Goal: Task Accomplishment & Management: Manage account settings

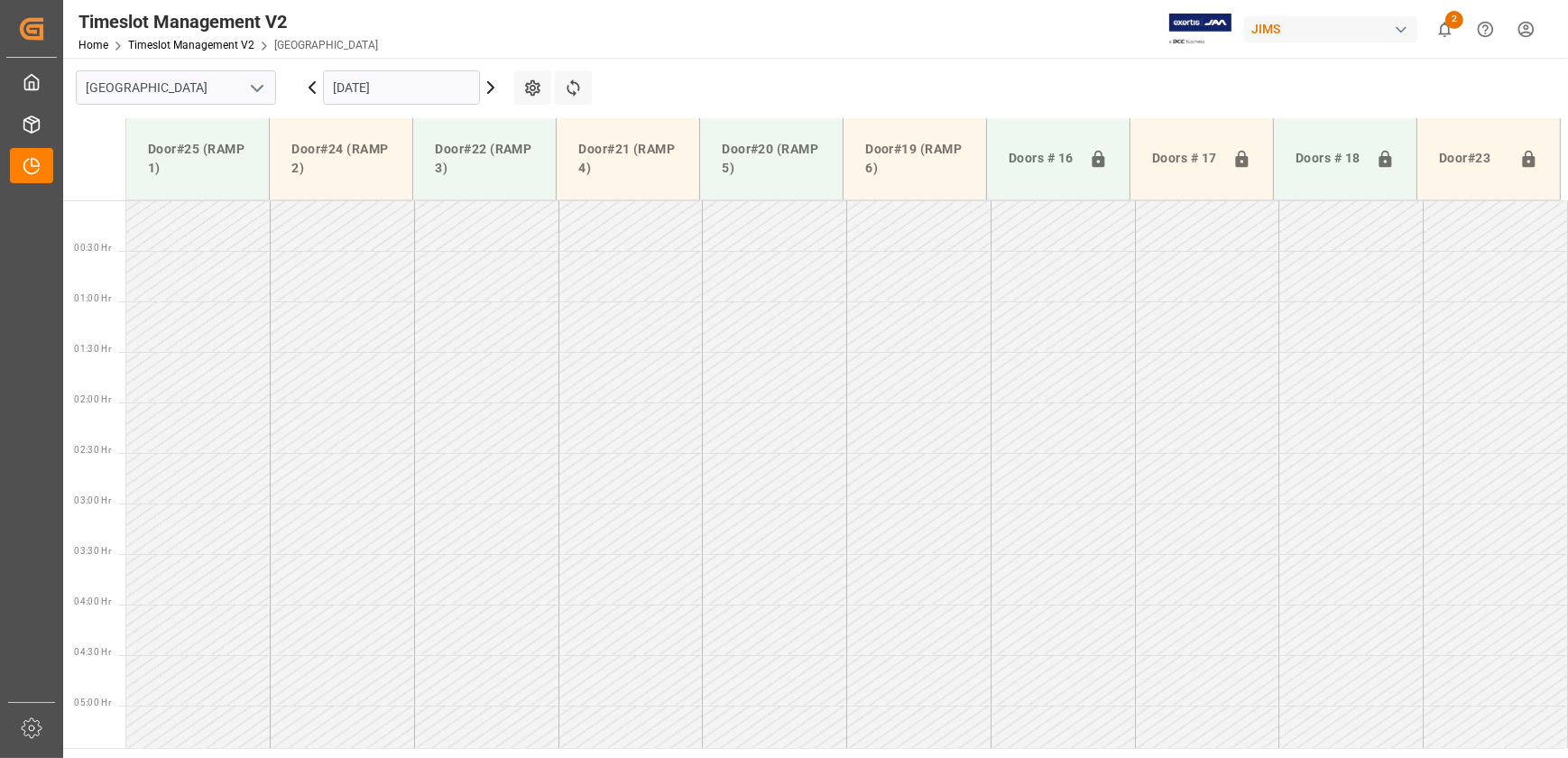
scroll to position [589, 0]
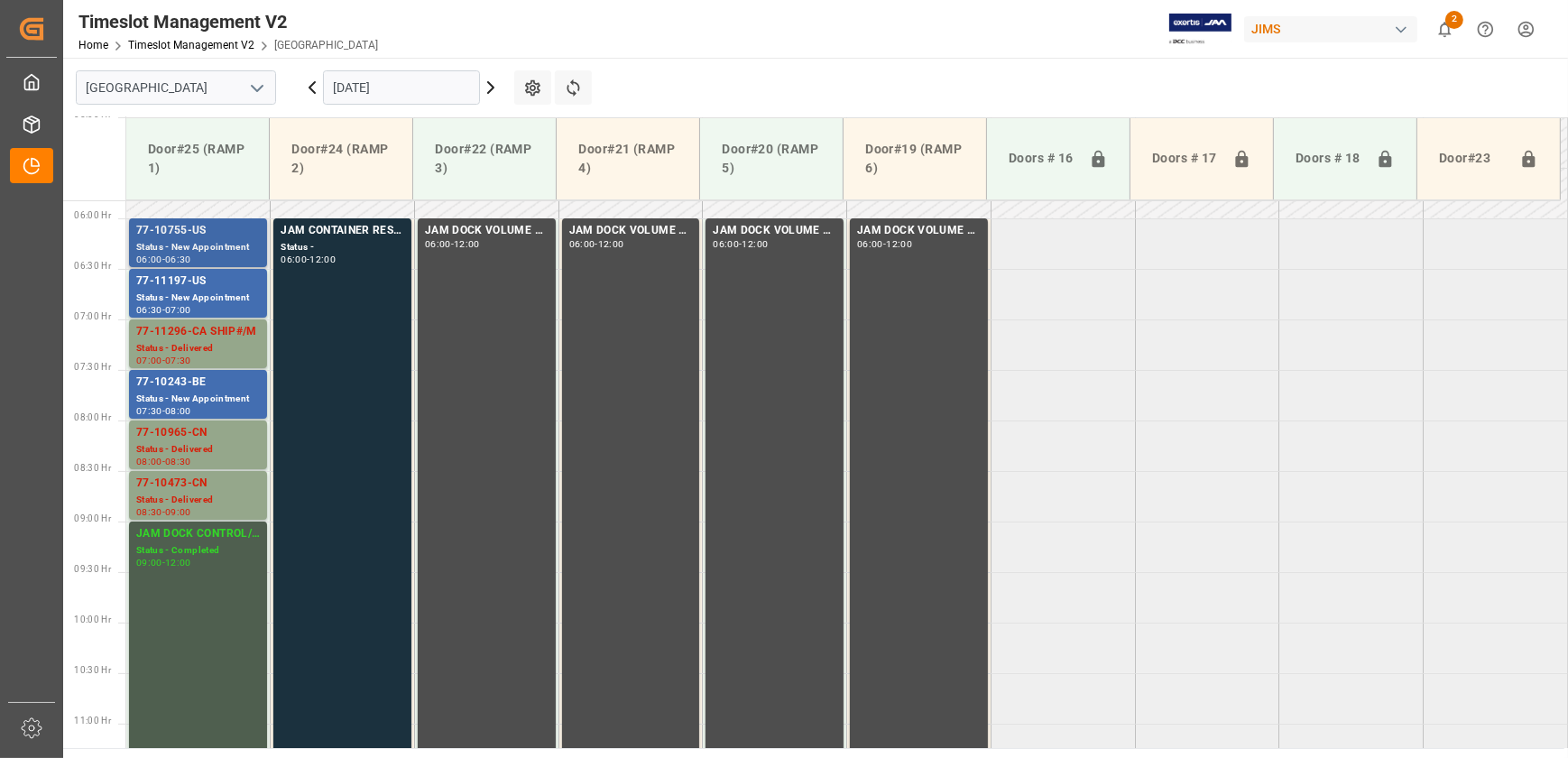
click at [187, 243] on div "Status - New Appointment" at bounding box center [198, 248] width 123 height 15
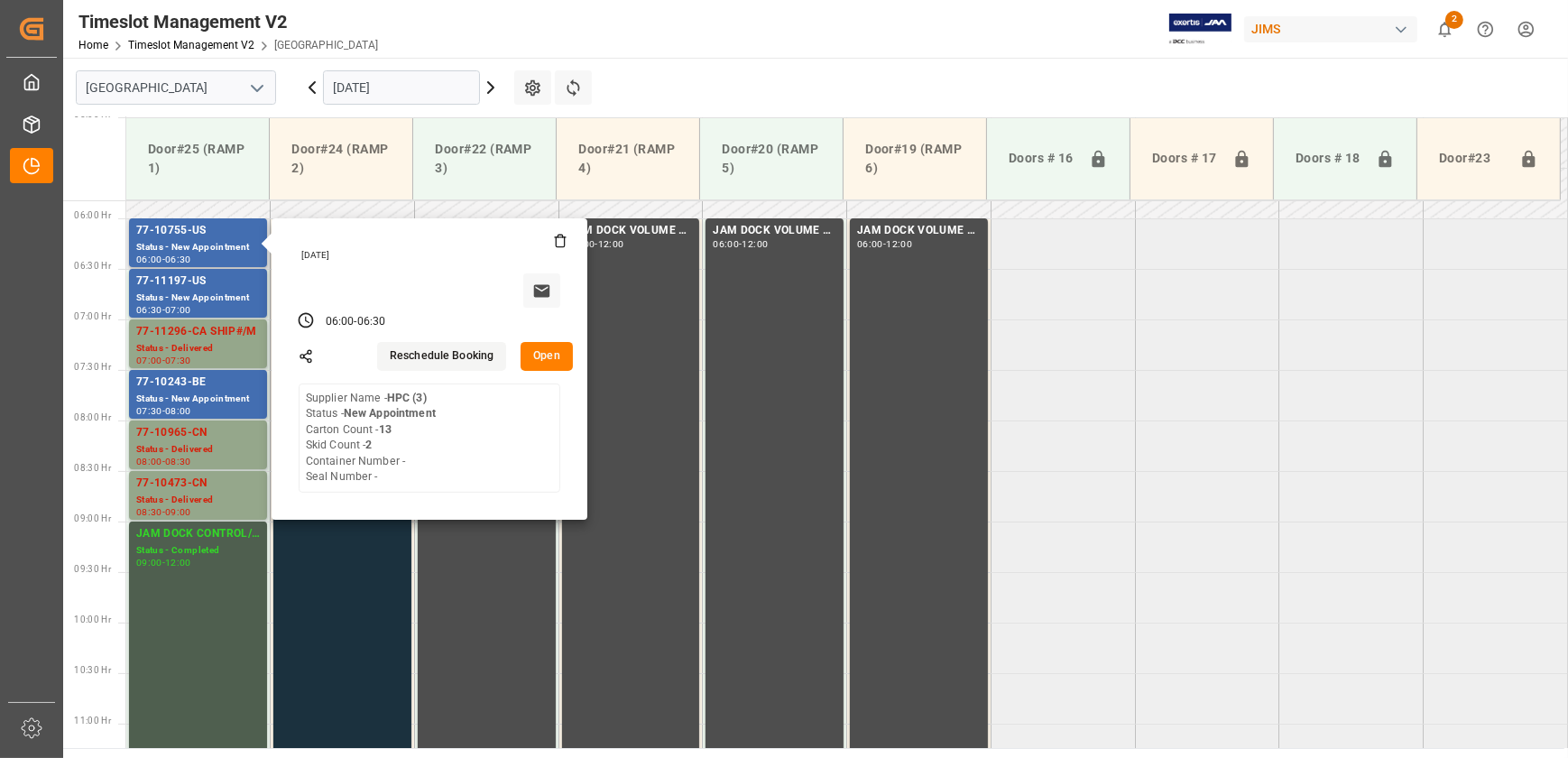
click at [544, 352] on button "Open" at bounding box center [547, 357] width 53 height 29
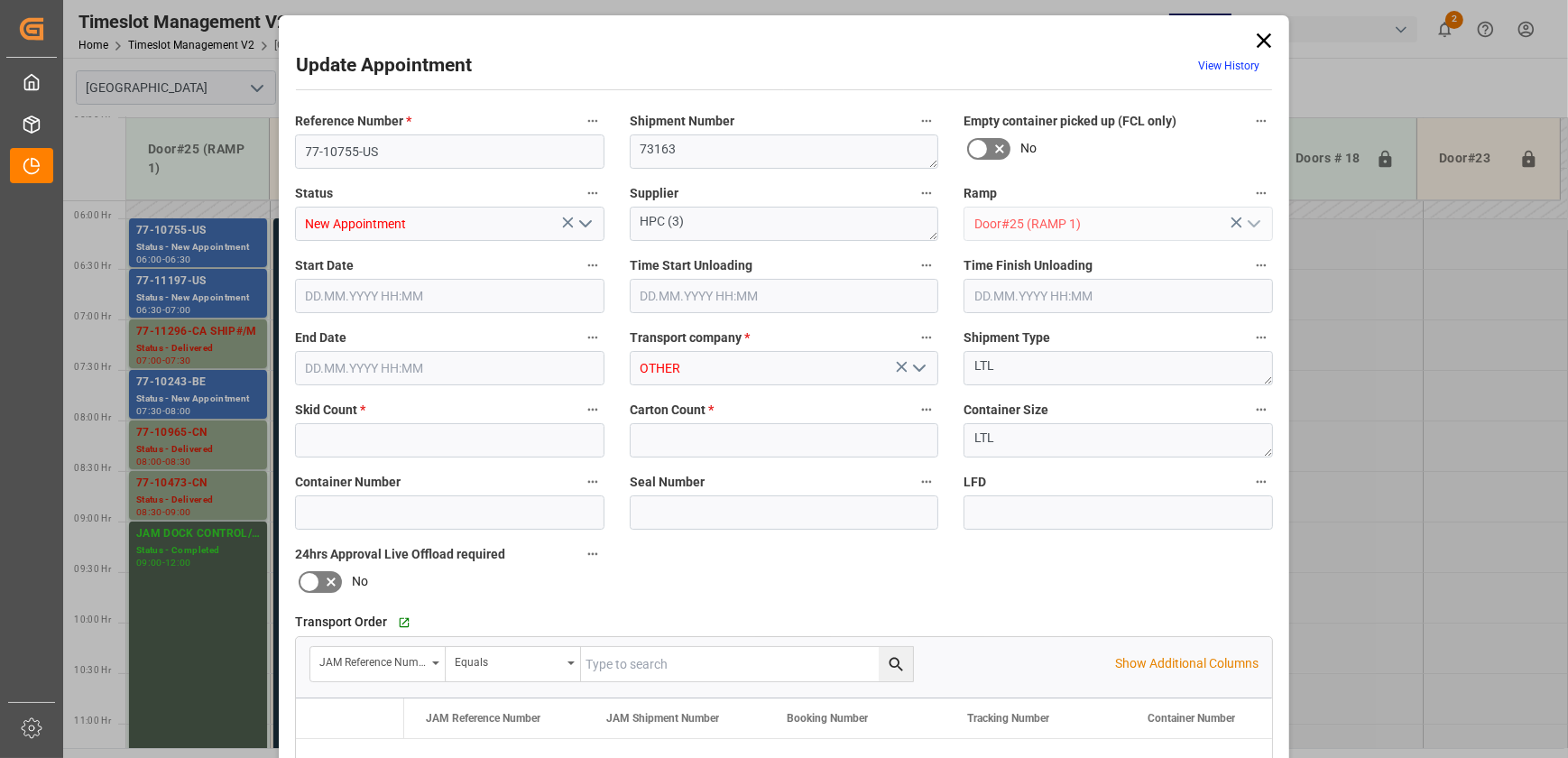
type input "2"
type input "13"
type input "[DATE] 06:00"
type input "[DATE] 06:30"
type input "[DATE] 11:36"
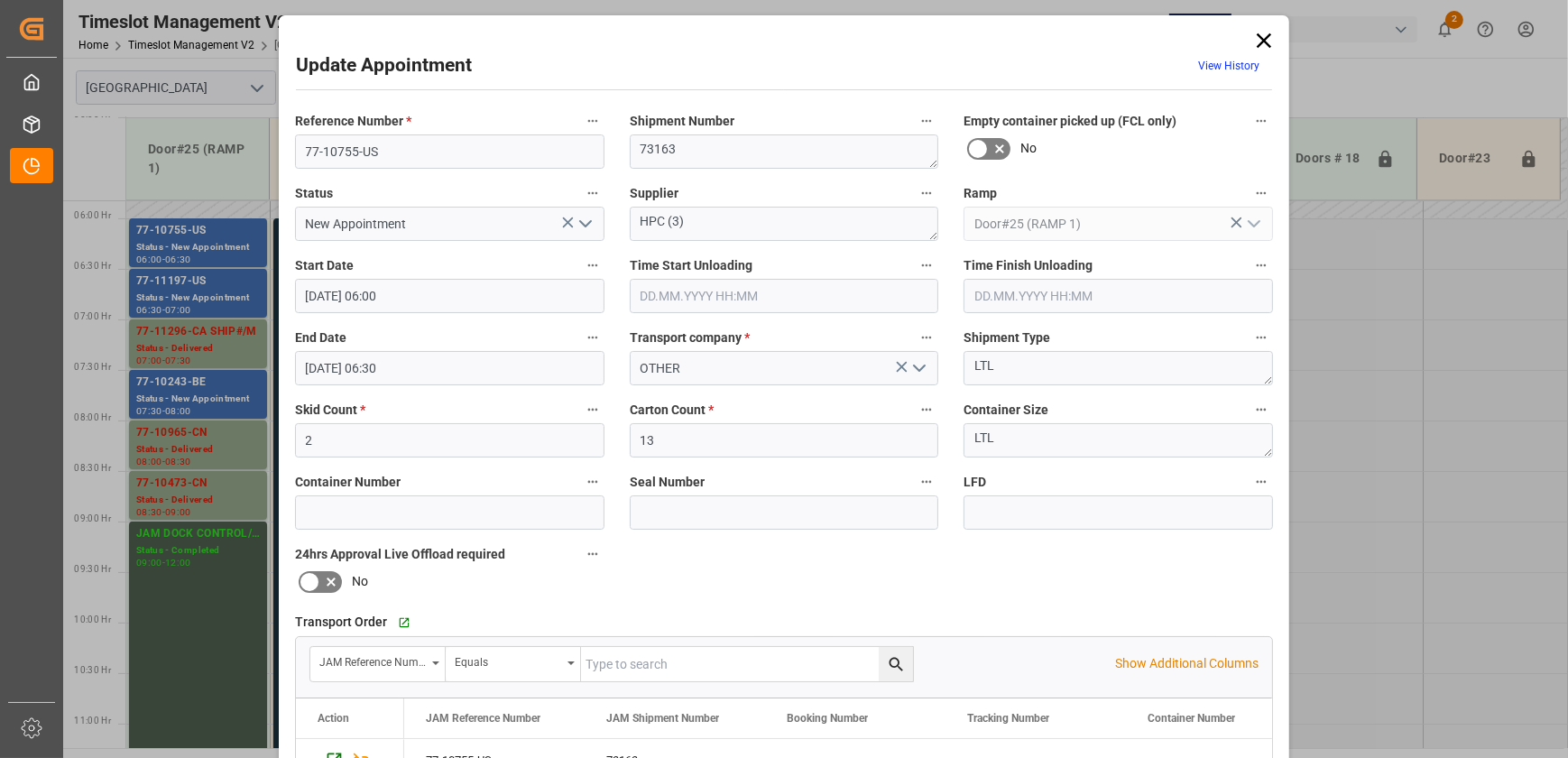
click at [215, 382] on div "Update Appointment View History Reference Number * 77-10755-US Shipment Number …" at bounding box center [784, 379] width 1568 height 758
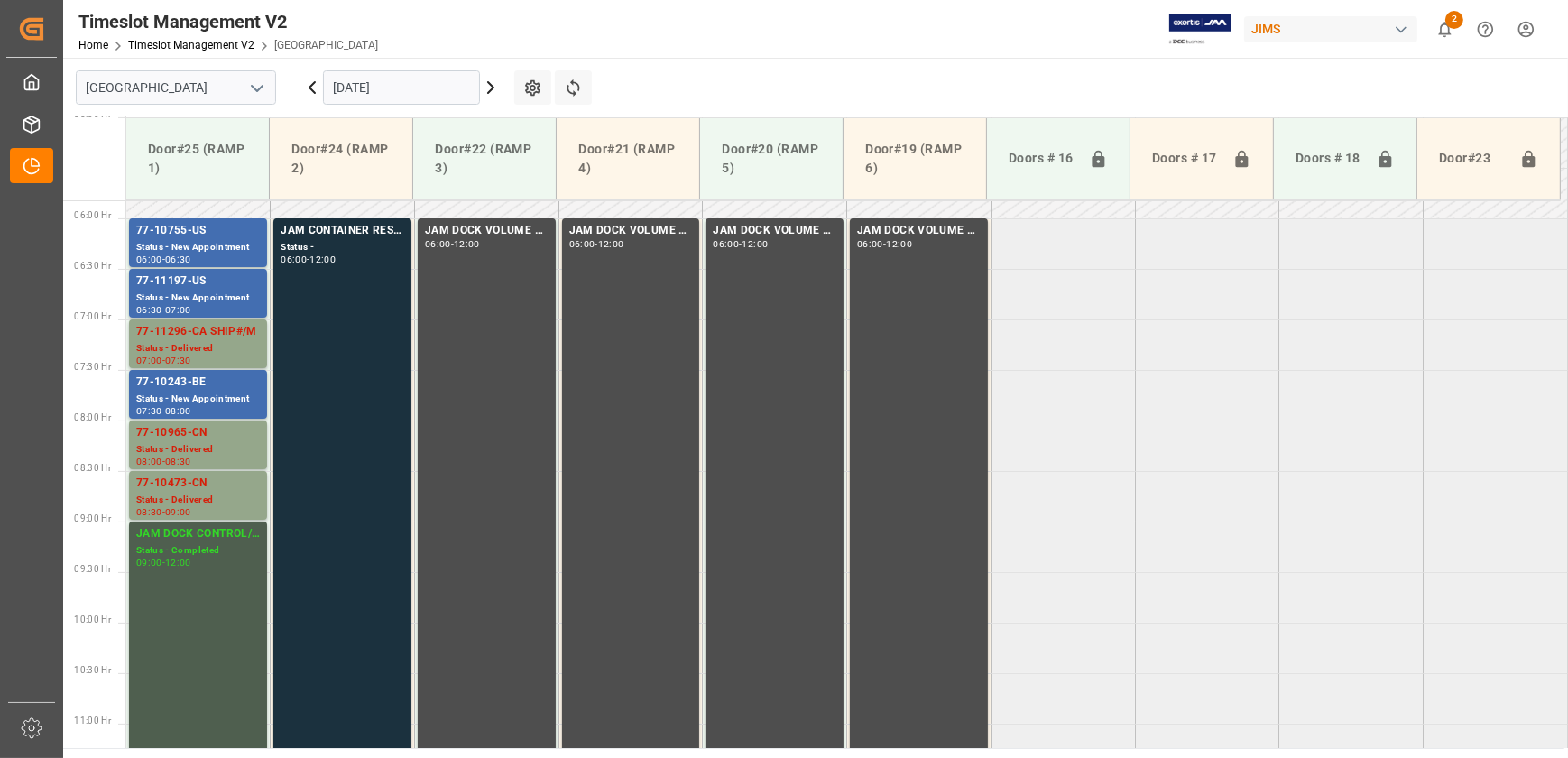
click at [215, 383] on div "77-10243-BE" at bounding box center [198, 382] width 123 height 18
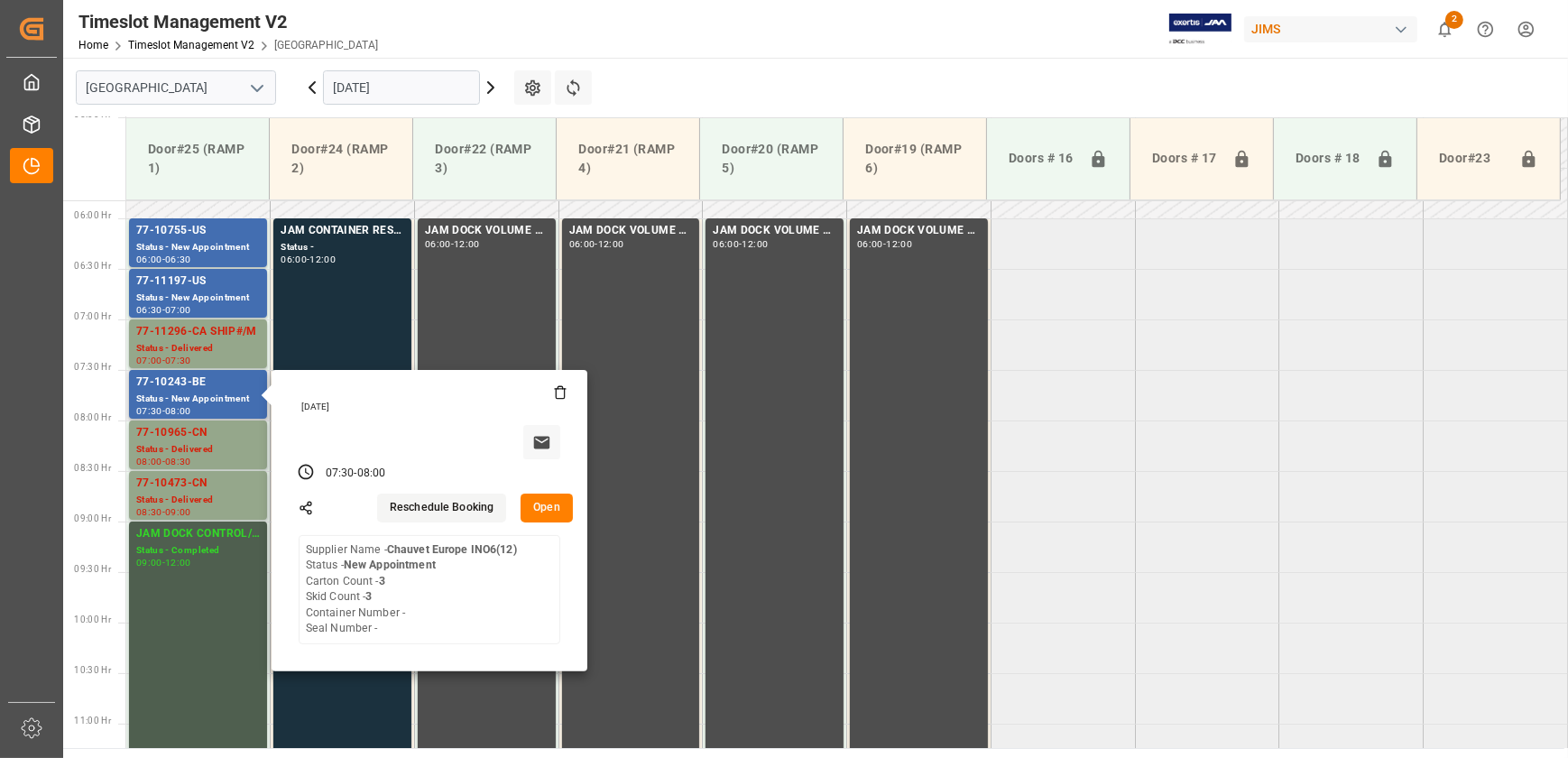
click at [539, 503] on button "Open" at bounding box center [547, 508] width 53 height 29
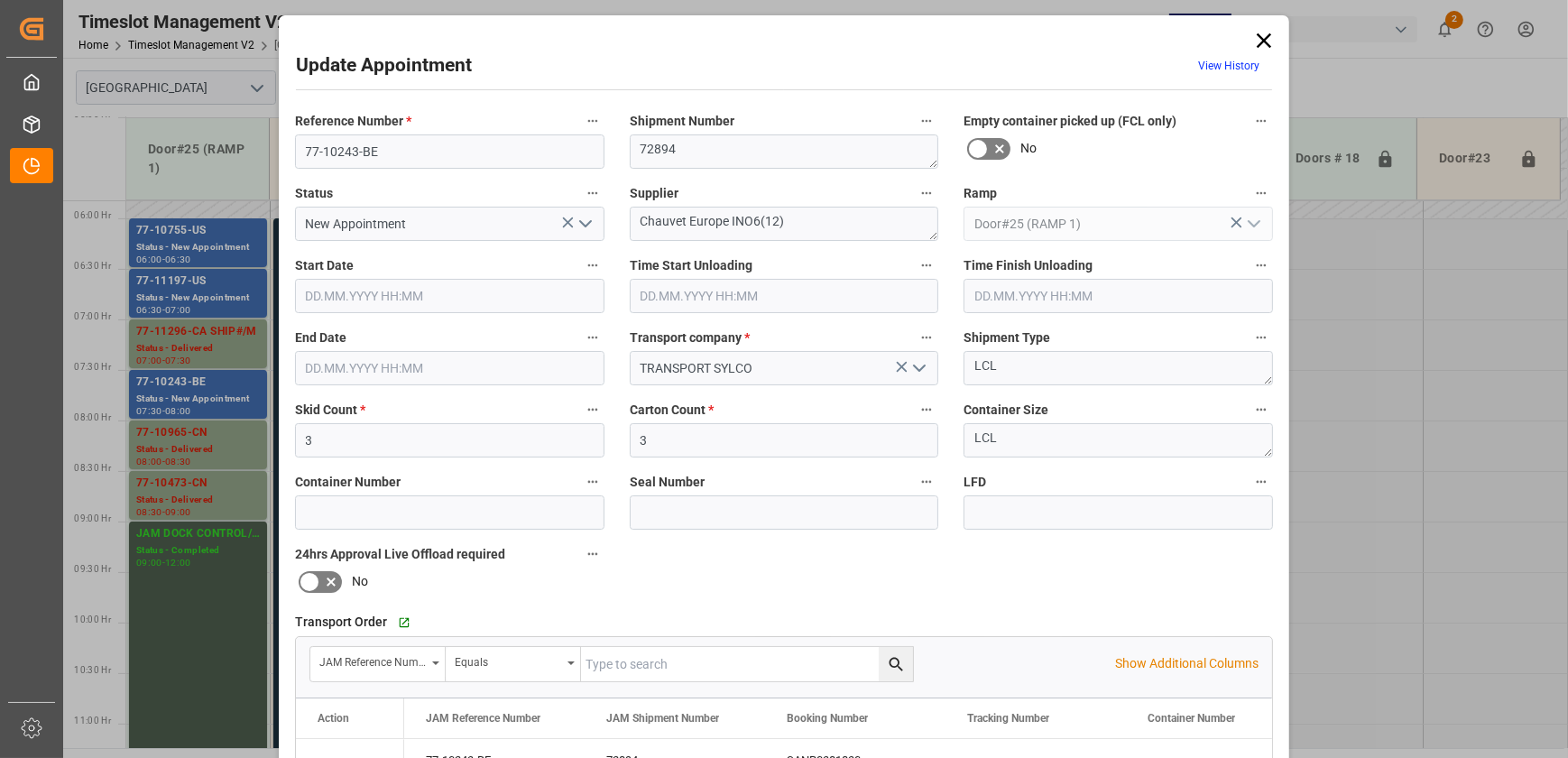
type input "[DATE] 07:30"
type input "[DATE] 08:00"
type input "[DATE] 18:46"
click at [588, 216] on icon "open menu" at bounding box center [585, 224] width 22 height 22
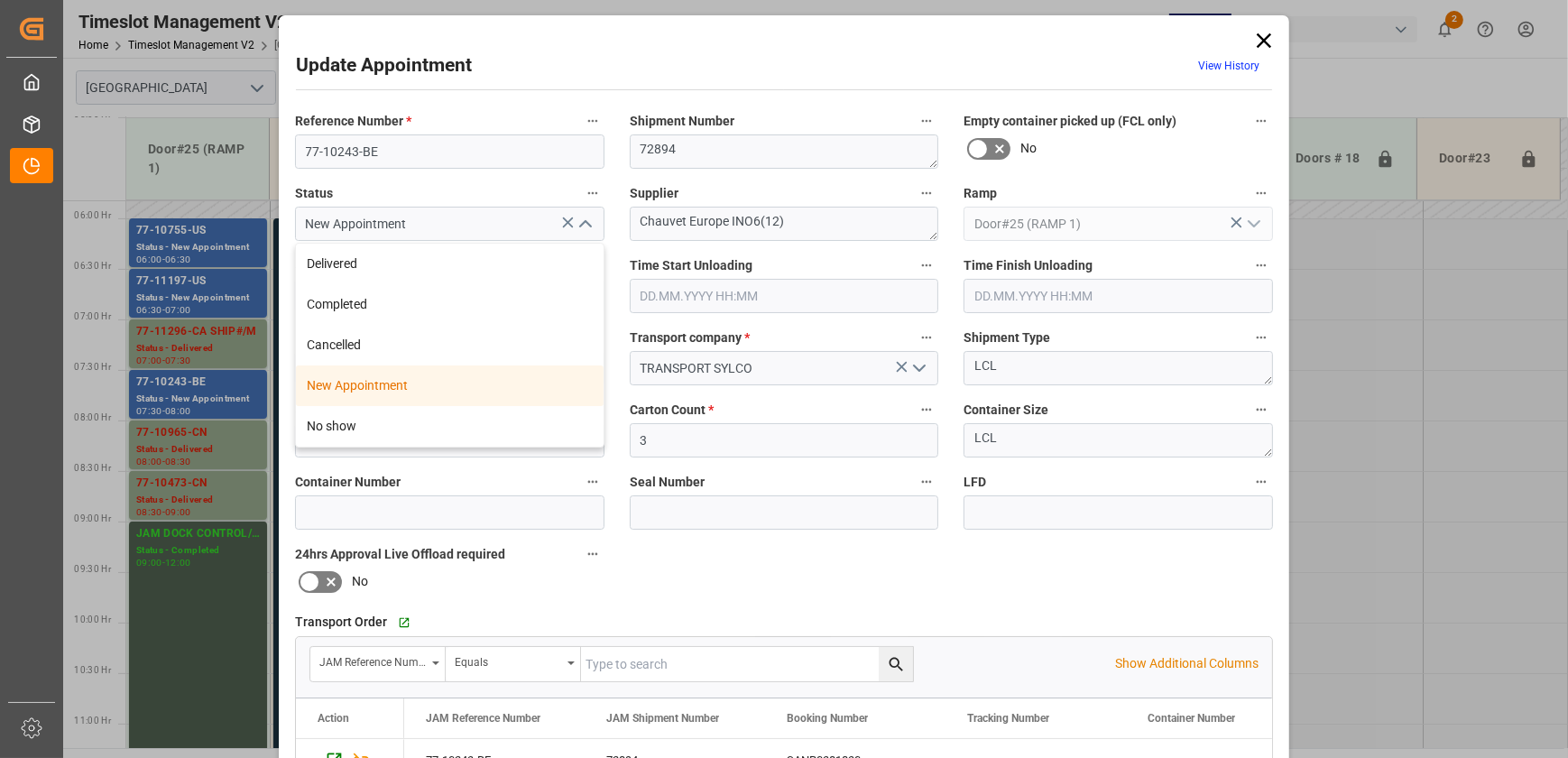
click at [1423, 304] on div "Update Appointment View History Reference Number * 77-10243-BE Shipment Number …" at bounding box center [784, 379] width 1568 height 758
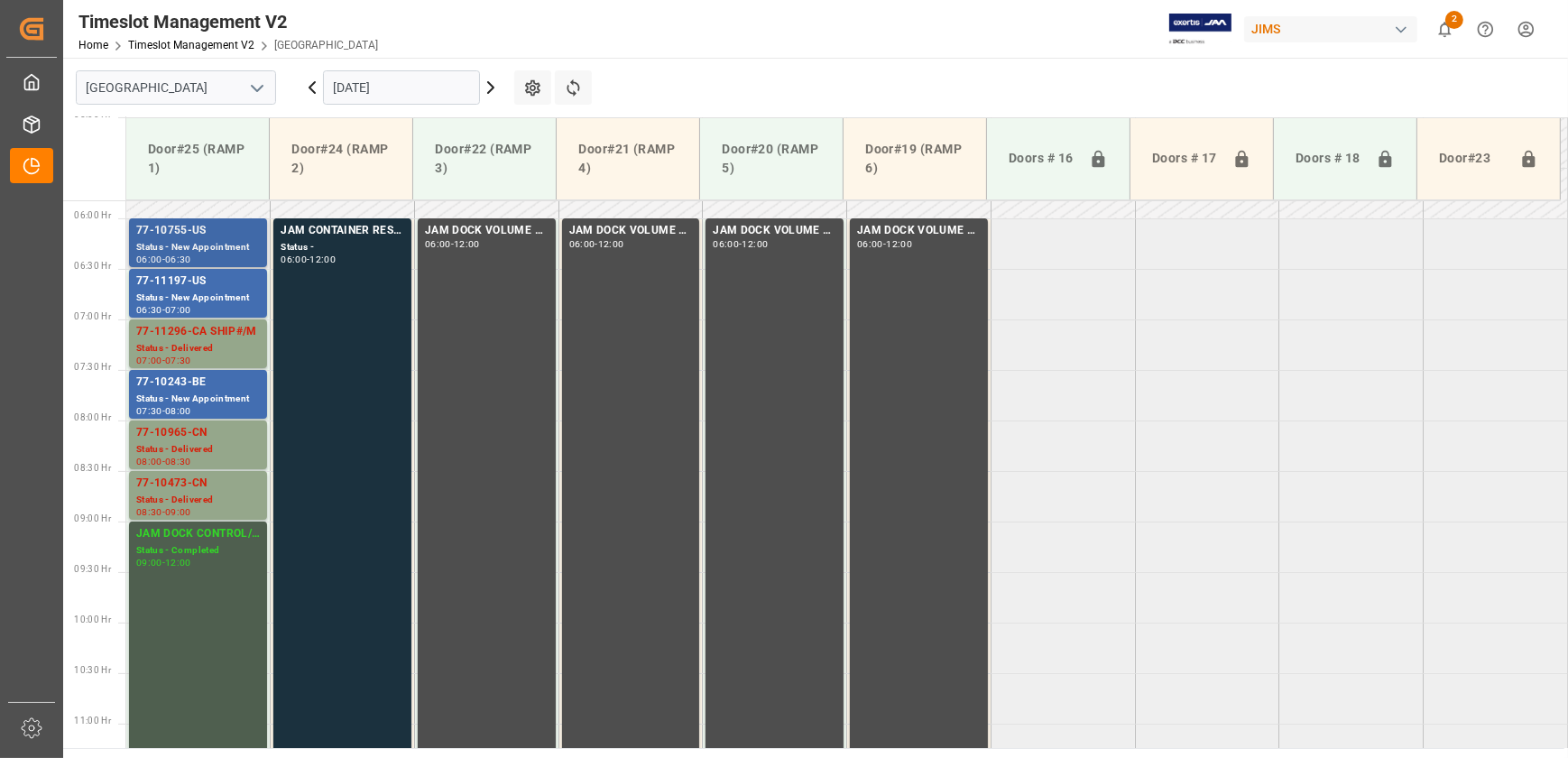
click at [250, 255] on div "06:00 - 06:30" at bounding box center [198, 260] width 123 height 10
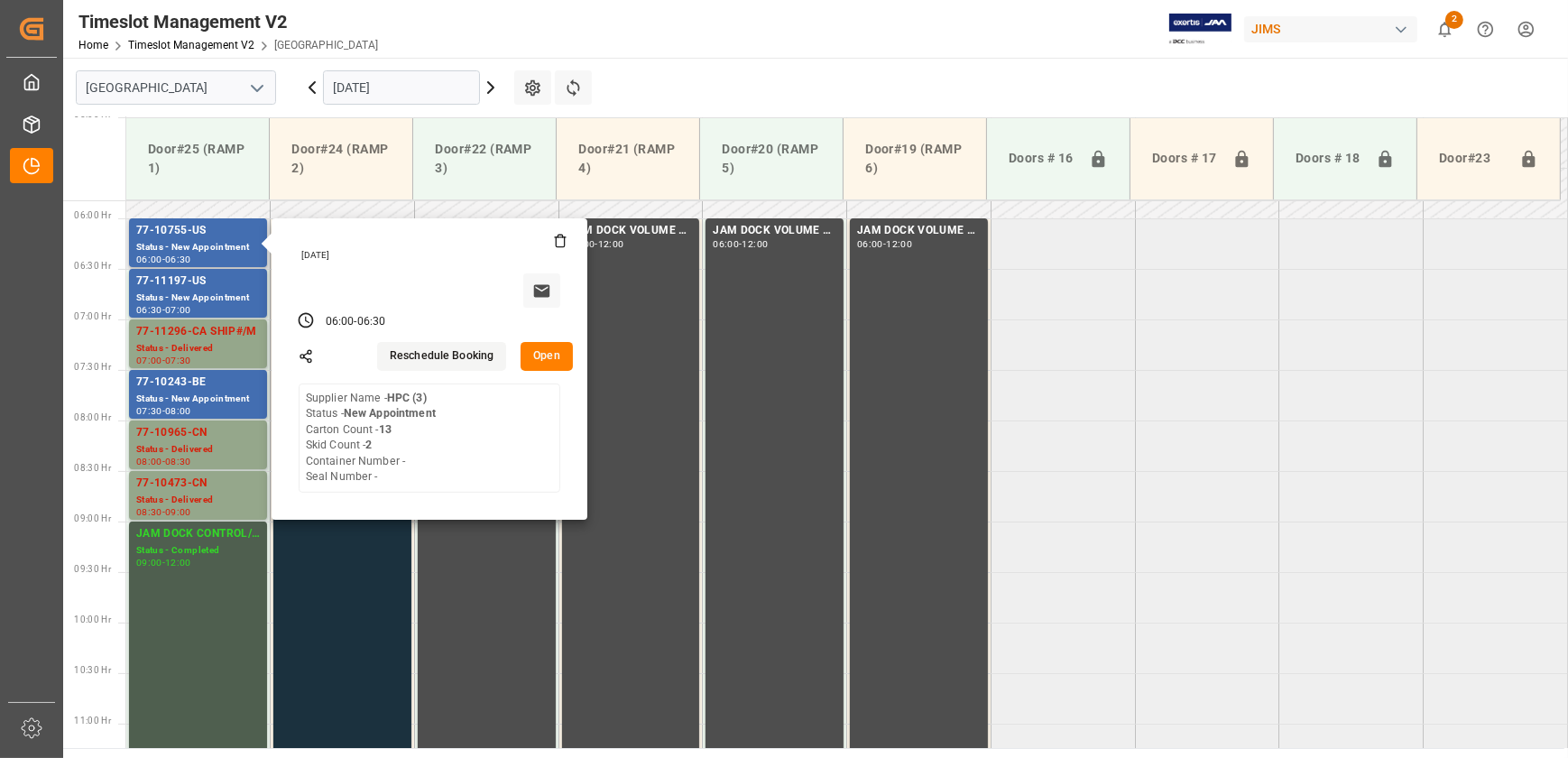
click at [564, 357] on button "Open" at bounding box center [547, 357] width 53 height 29
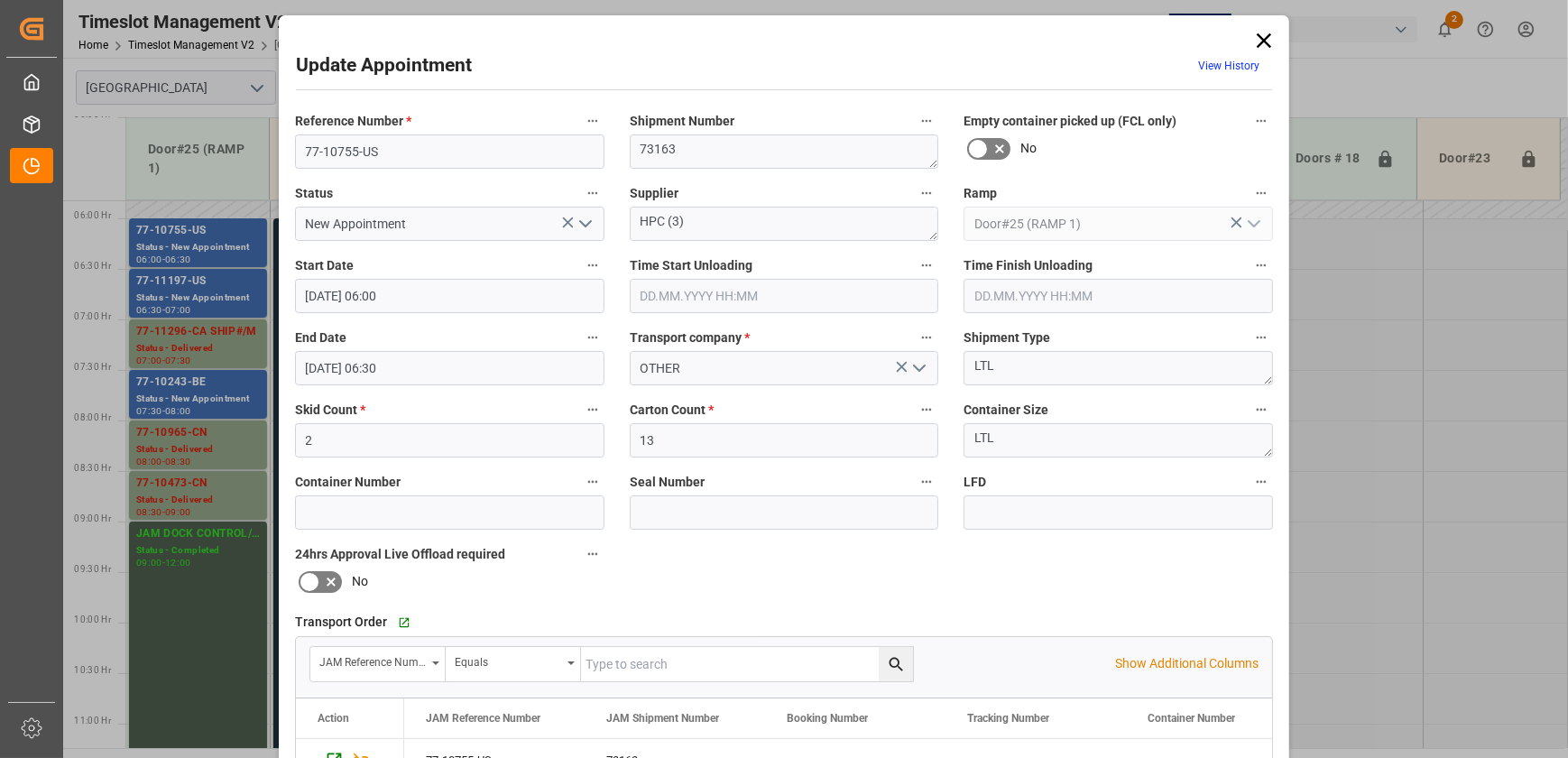
click at [1261, 45] on icon at bounding box center [1264, 40] width 25 height 25
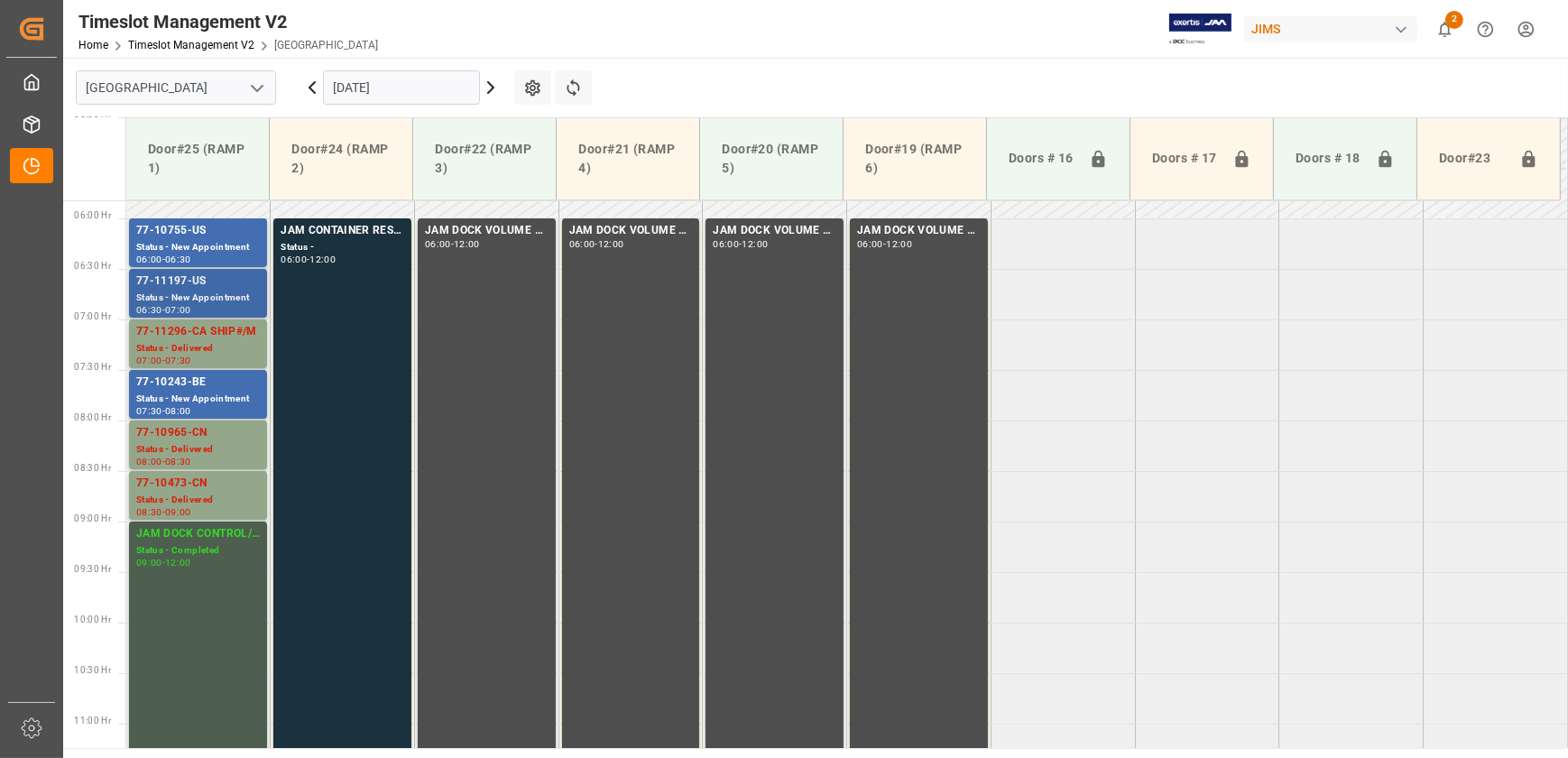
click at [222, 289] on div "77-11197-US" at bounding box center [198, 281] width 123 height 18
click at [206, 387] on div "77-10243-BE" at bounding box center [198, 382] width 123 height 18
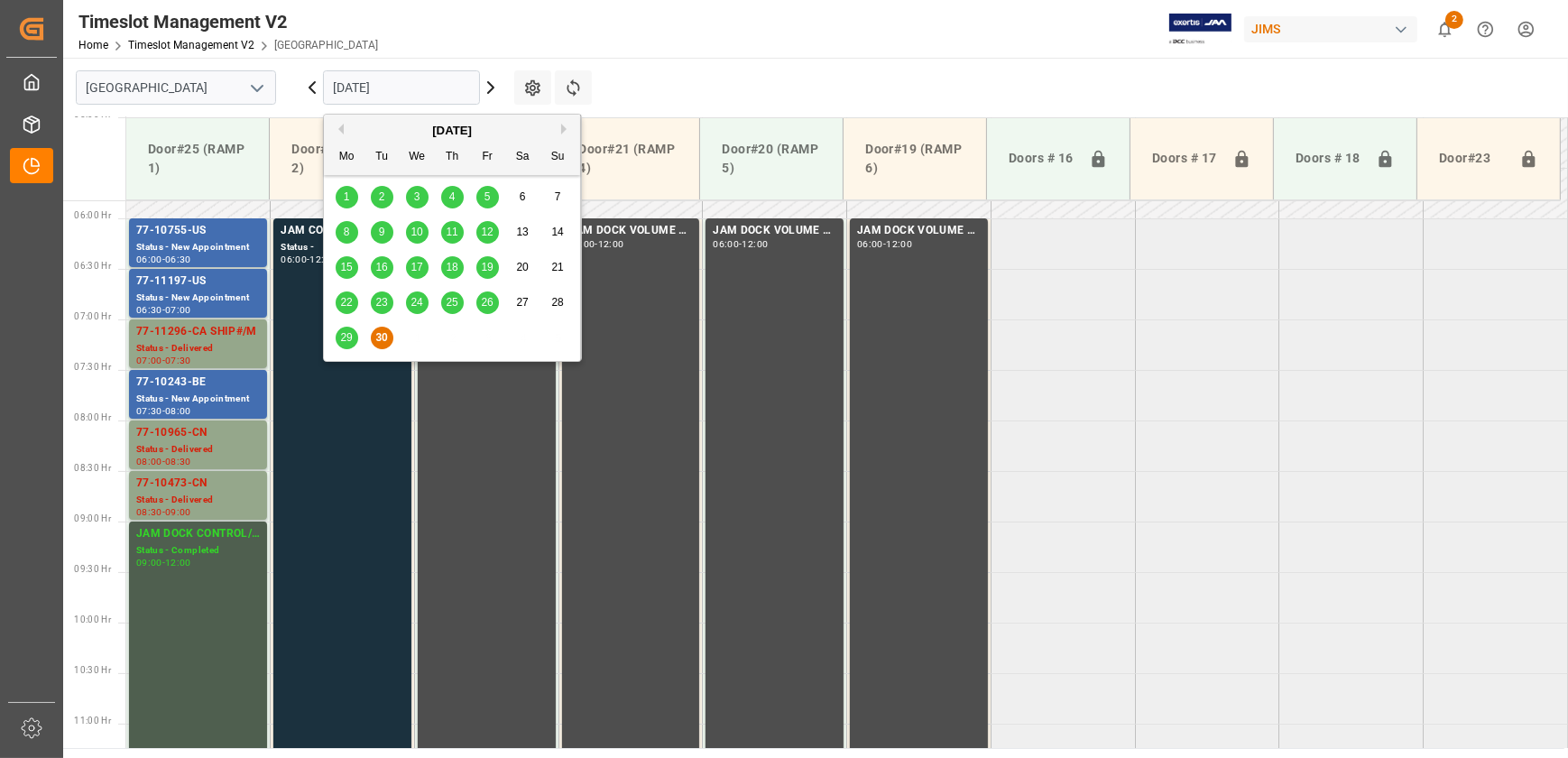
click at [432, 81] on input "[DATE]" at bounding box center [401, 88] width 157 height 34
click at [566, 124] on button "Next Month" at bounding box center [566, 128] width 11 height 11
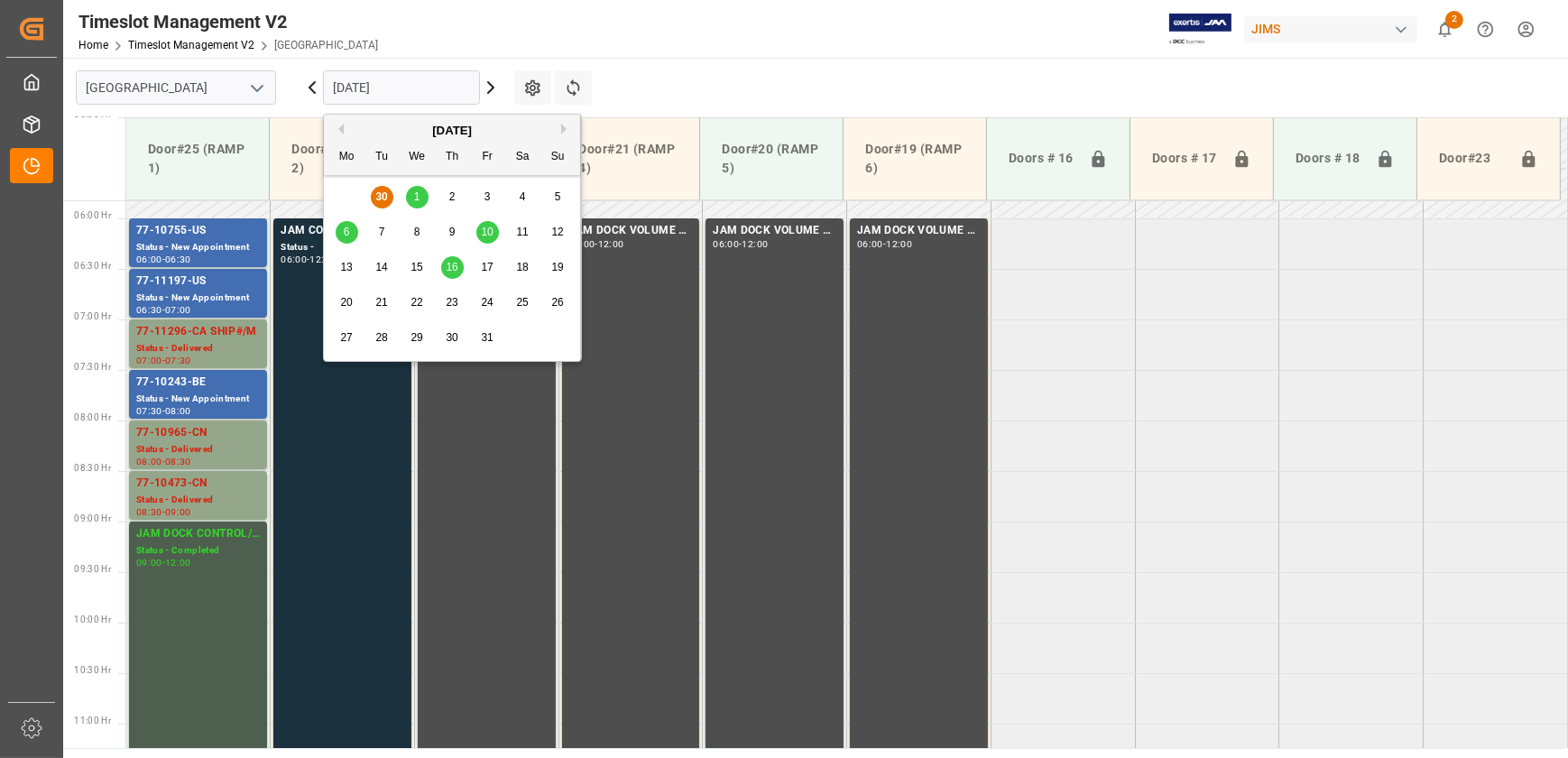
click at [425, 200] on div "1" at bounding box center [418, 197] width 23 height 22
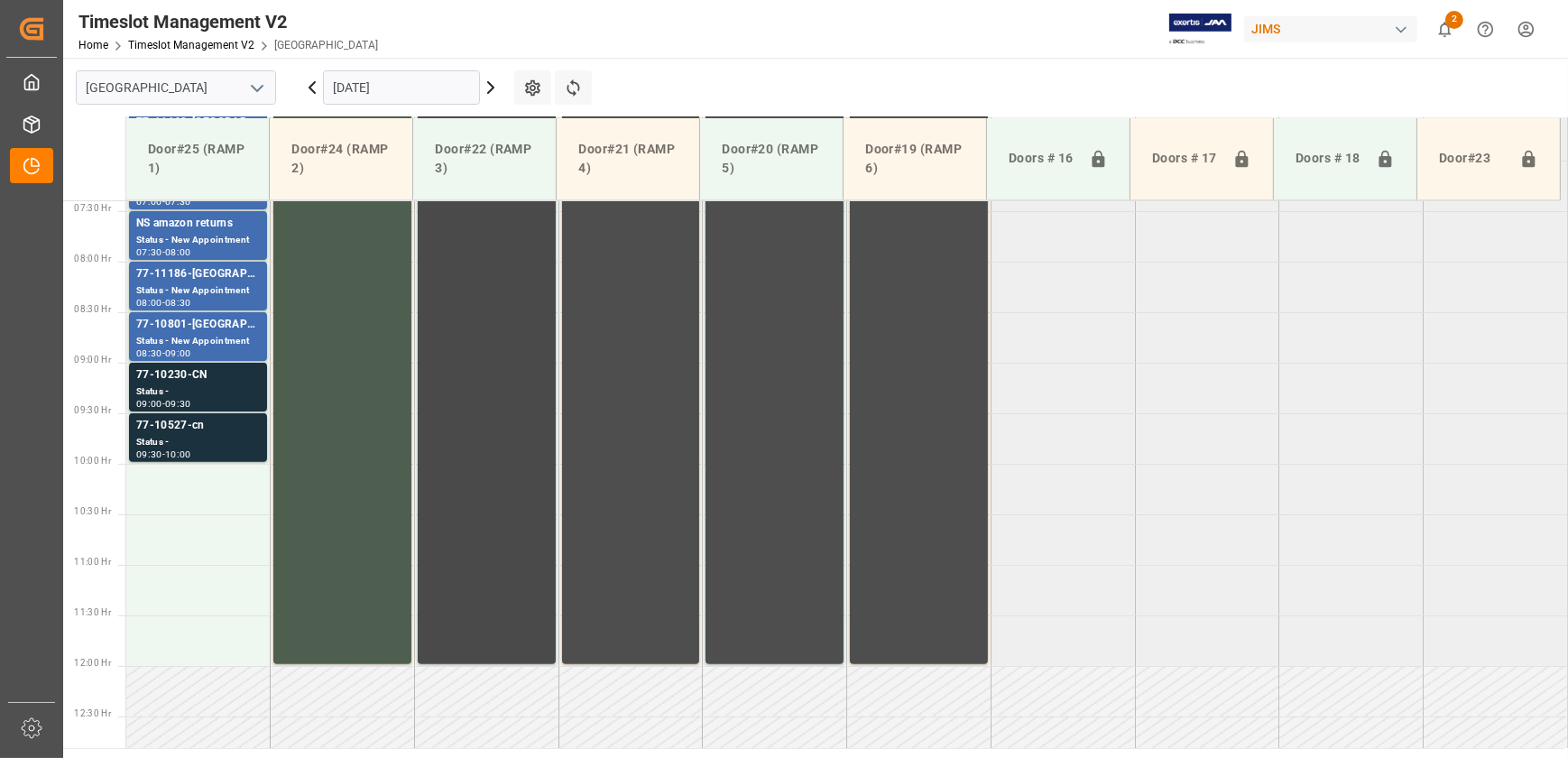
scroll to position [507, 0]
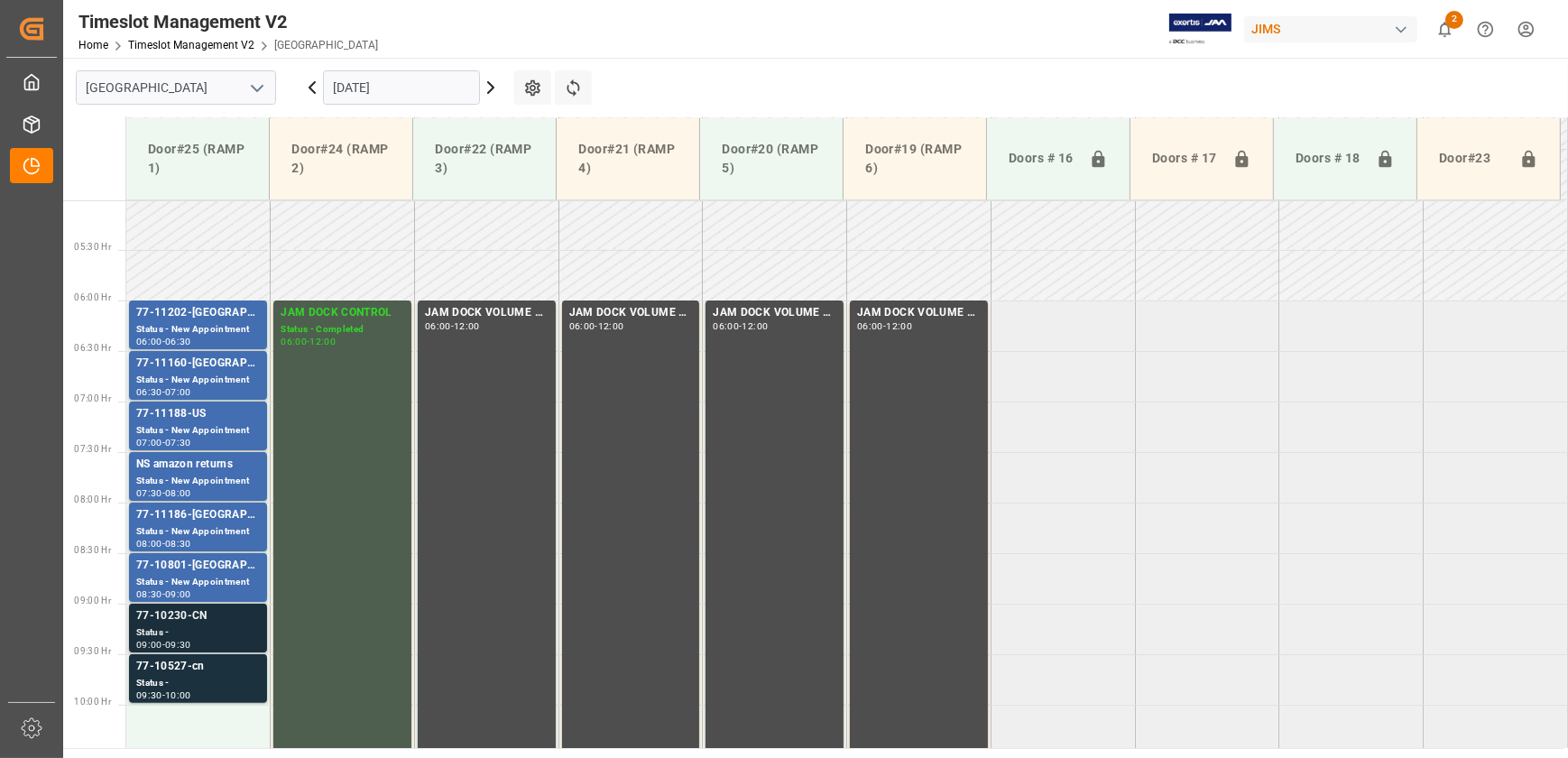
click at [198, 632] on div "Status -" at bounding box center [198, 633] width 123 height 15
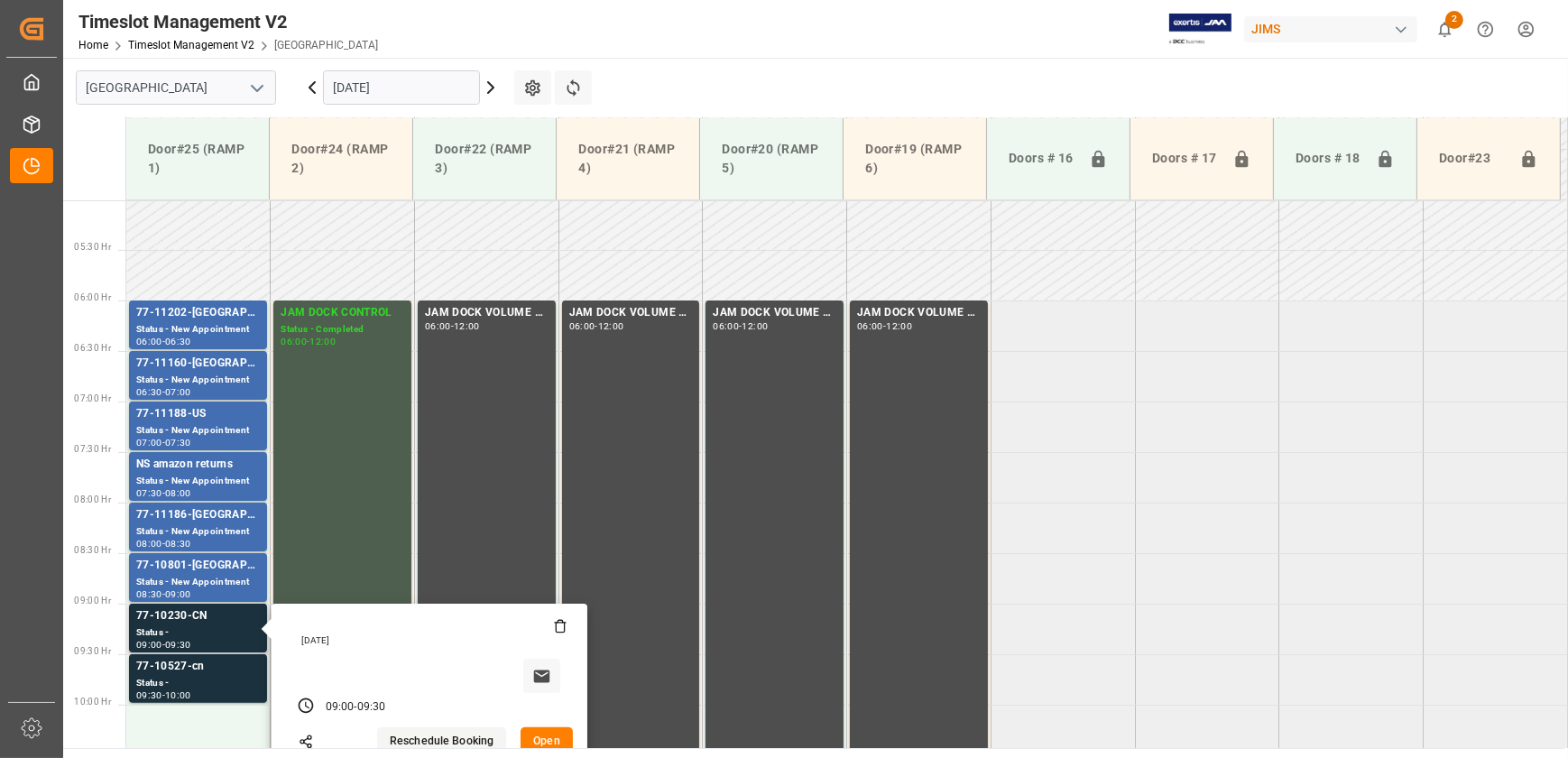
click at [563, 738] on button "Open" at bounding box center [547, 742] width 53 height 29
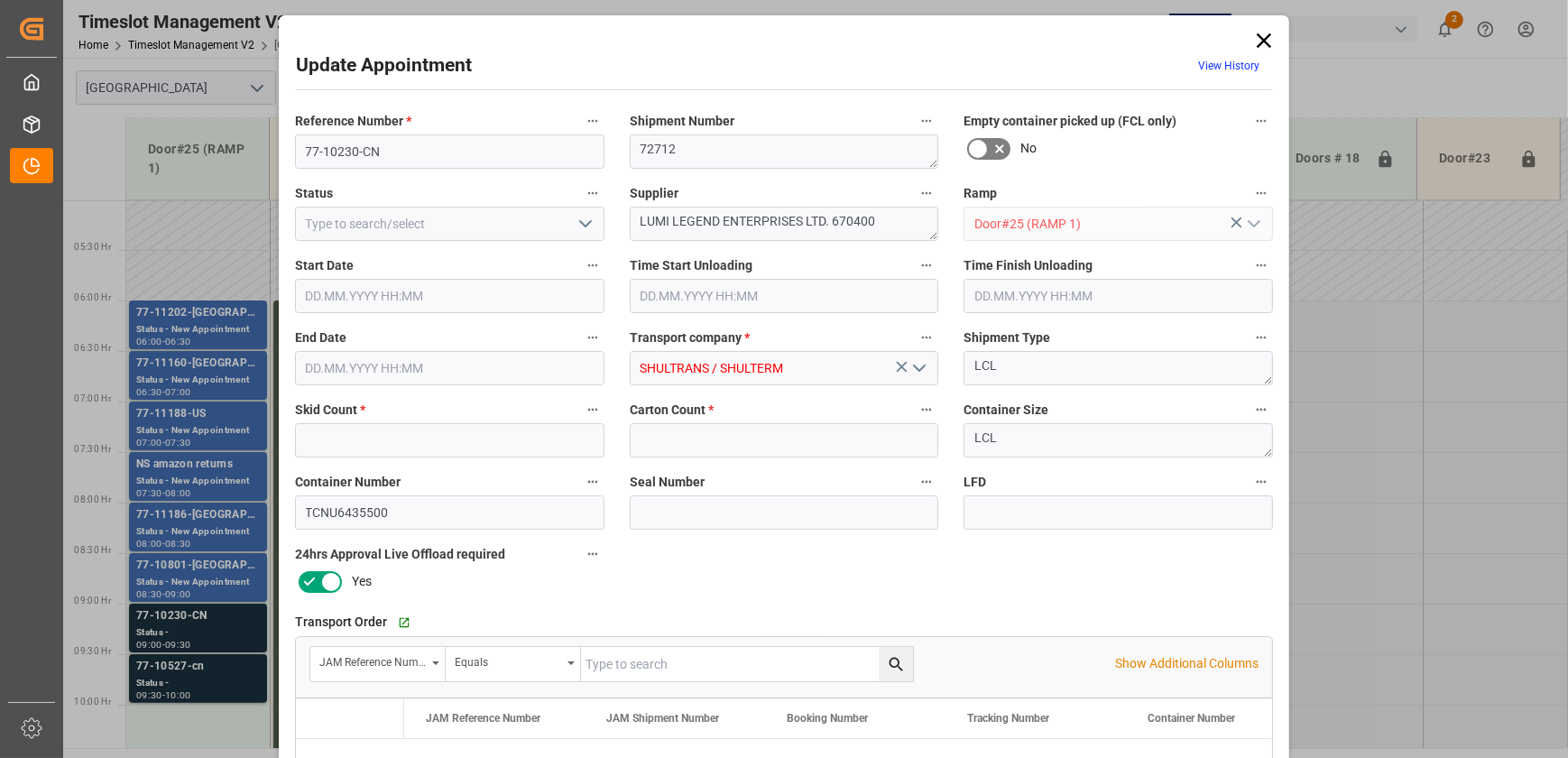
type input "5"
type input "294"
type input "[DATE] 09:00"
type input "[DATE] 09:30"
type input "[DATE] 13:56"
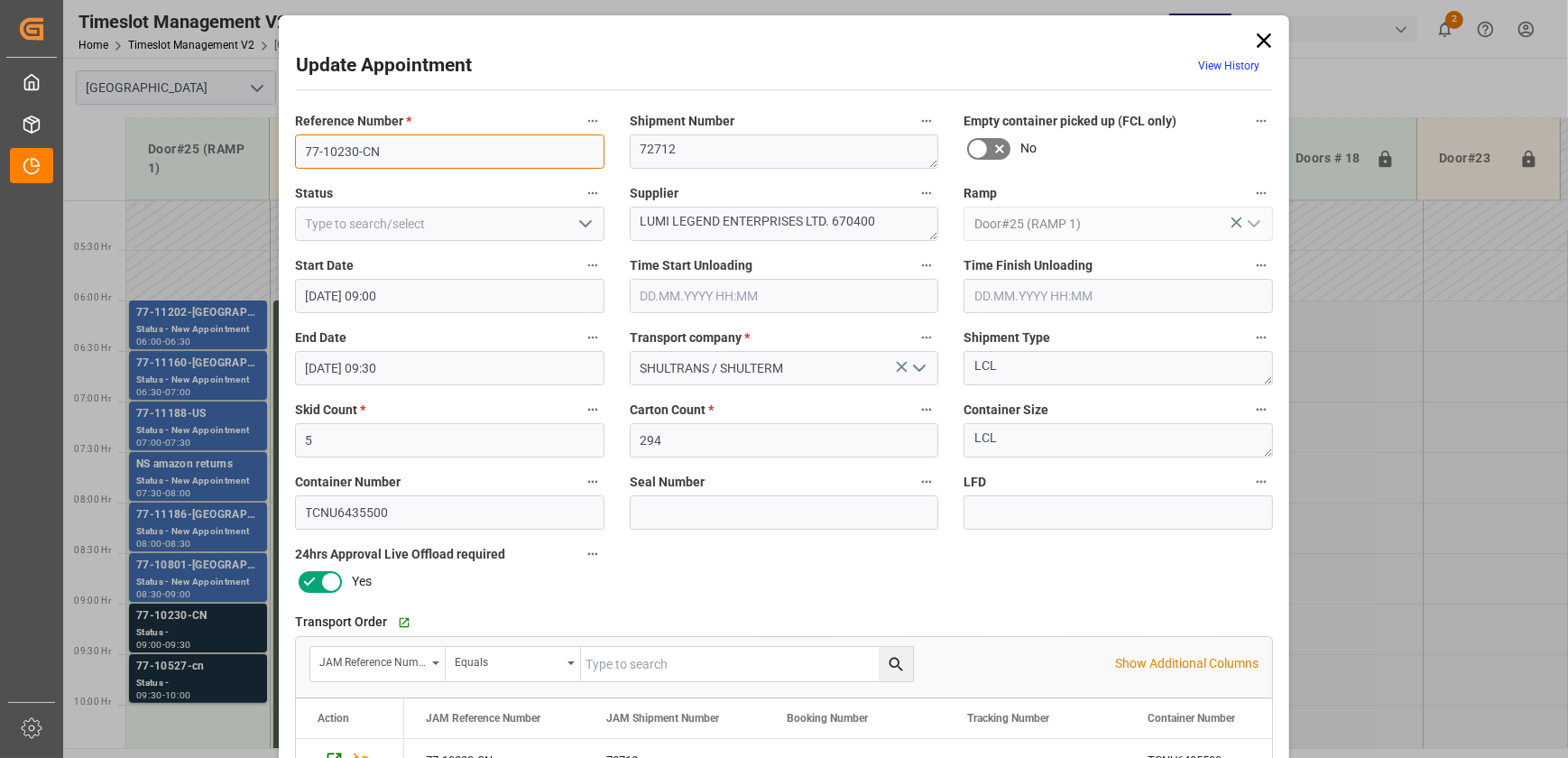
click at [461, 144] on input "77-10230-CN" at bounding box center [450, 152] width 310 height 34
drag, startPoint x: 667, startPoint y: 218, endPoint x: 590, endPoint y: 221, distance: 77.1
click at [590, 221] on div "Reference Number * 77-10230-CN Shipment Number 72712 Empty container picked up …" at bounding box center [784, 557] width 1003 height 909
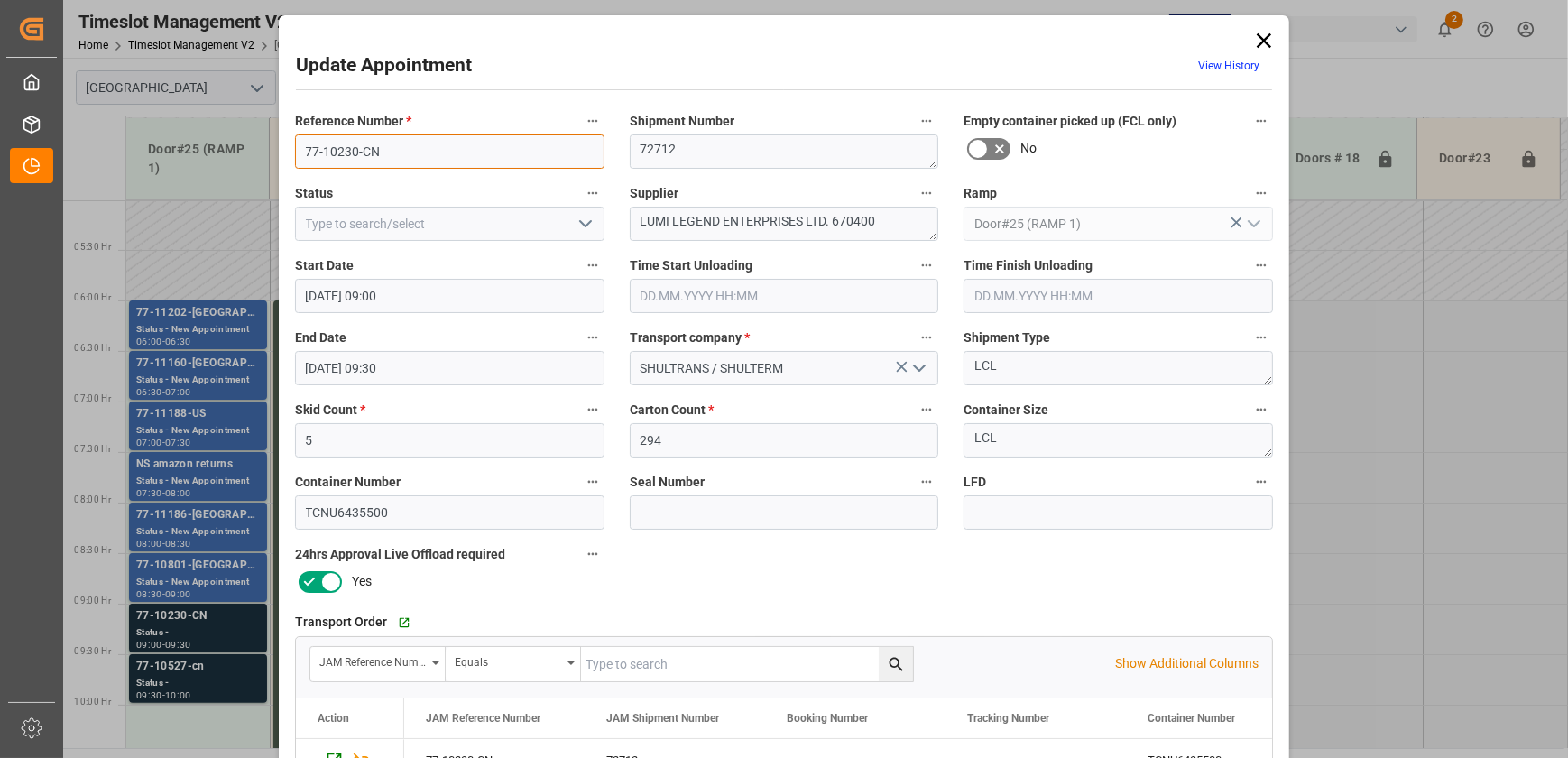
click at [408, 154] on input "77-10230-CN" at bounding box center [450, 152] width 310 height 34
click at [407, 152] on input "77-10230-CN" at bounding box center [450, 152] width 310 height 34
click at [173, 689] on div "Update Appointment View History Reference Number * 77-10230-CN Shipment Number …" at bounding box center [784, 379] width 1568 height 758
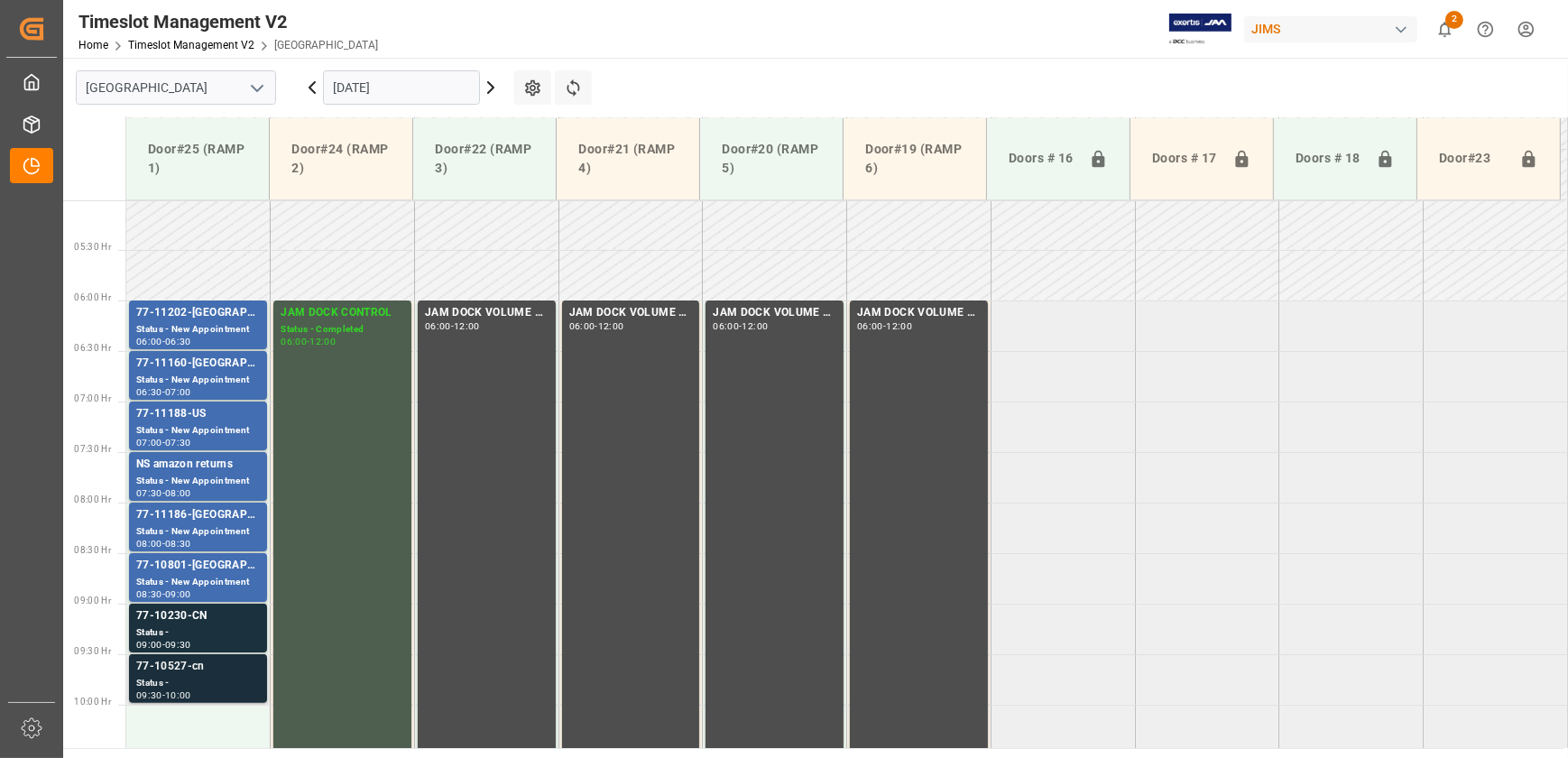
click at [175, 671] on div "77-10527-cn" at bounding box center [198, 666] width 123 height 18
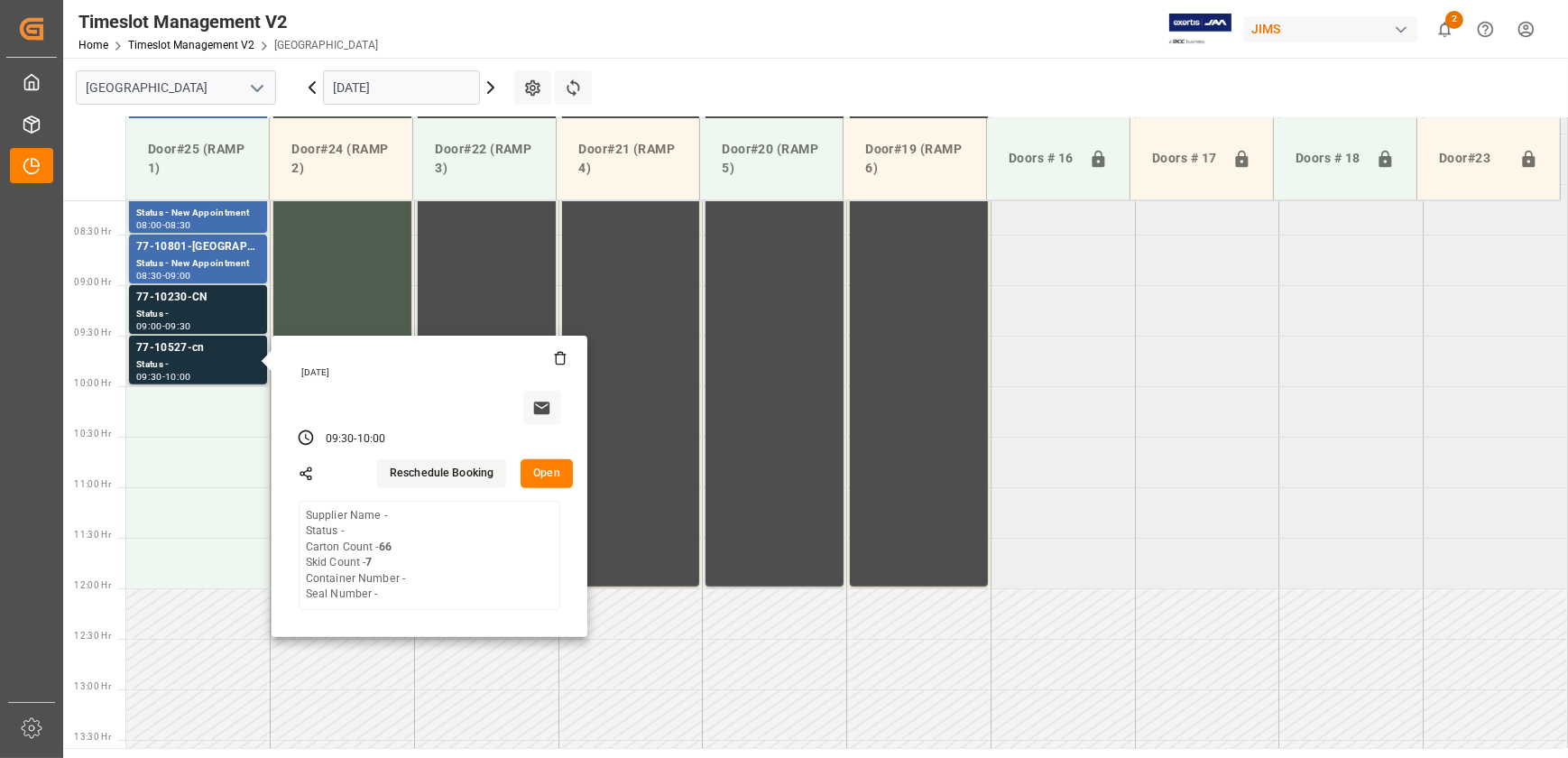
scroll to position [834, 0]
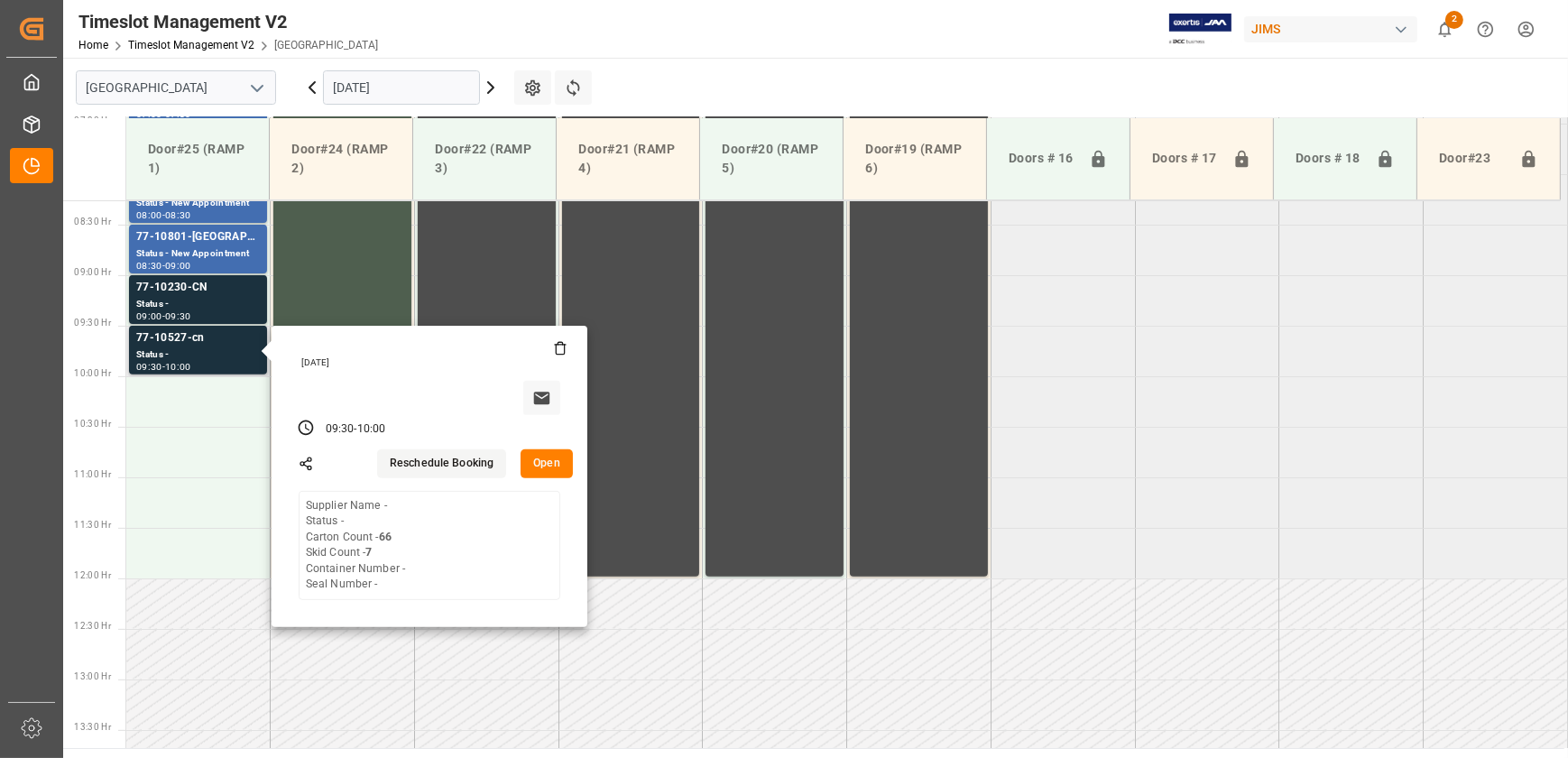
click at [540, 460] on button "Open" at bounding box center [547, 464] width 53 height 29
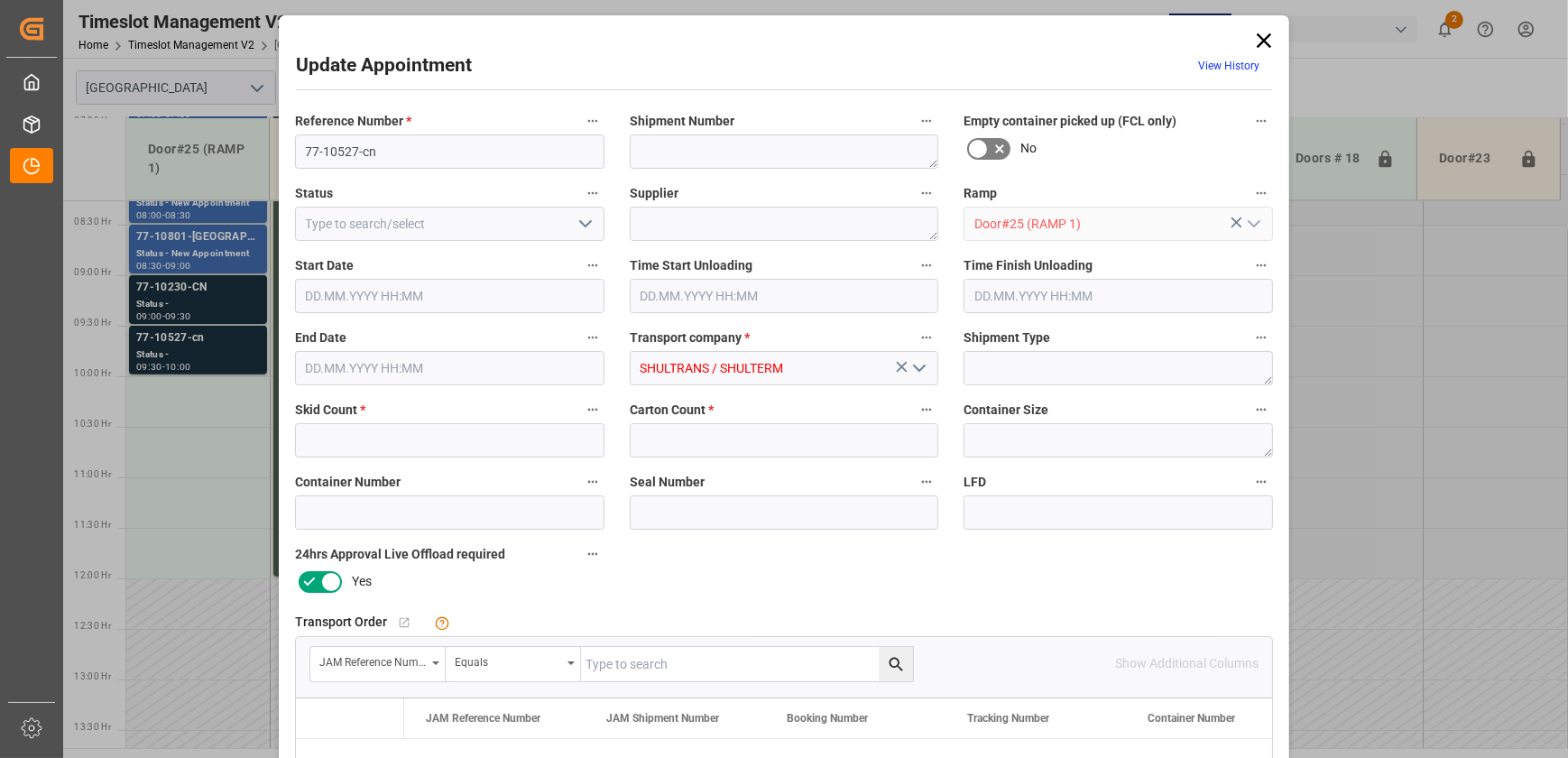
type input "7"
type input "66"
type input "[DATE] 09:30"
type input "[DATE] 10:00"
type input "[DATE] 13:57"
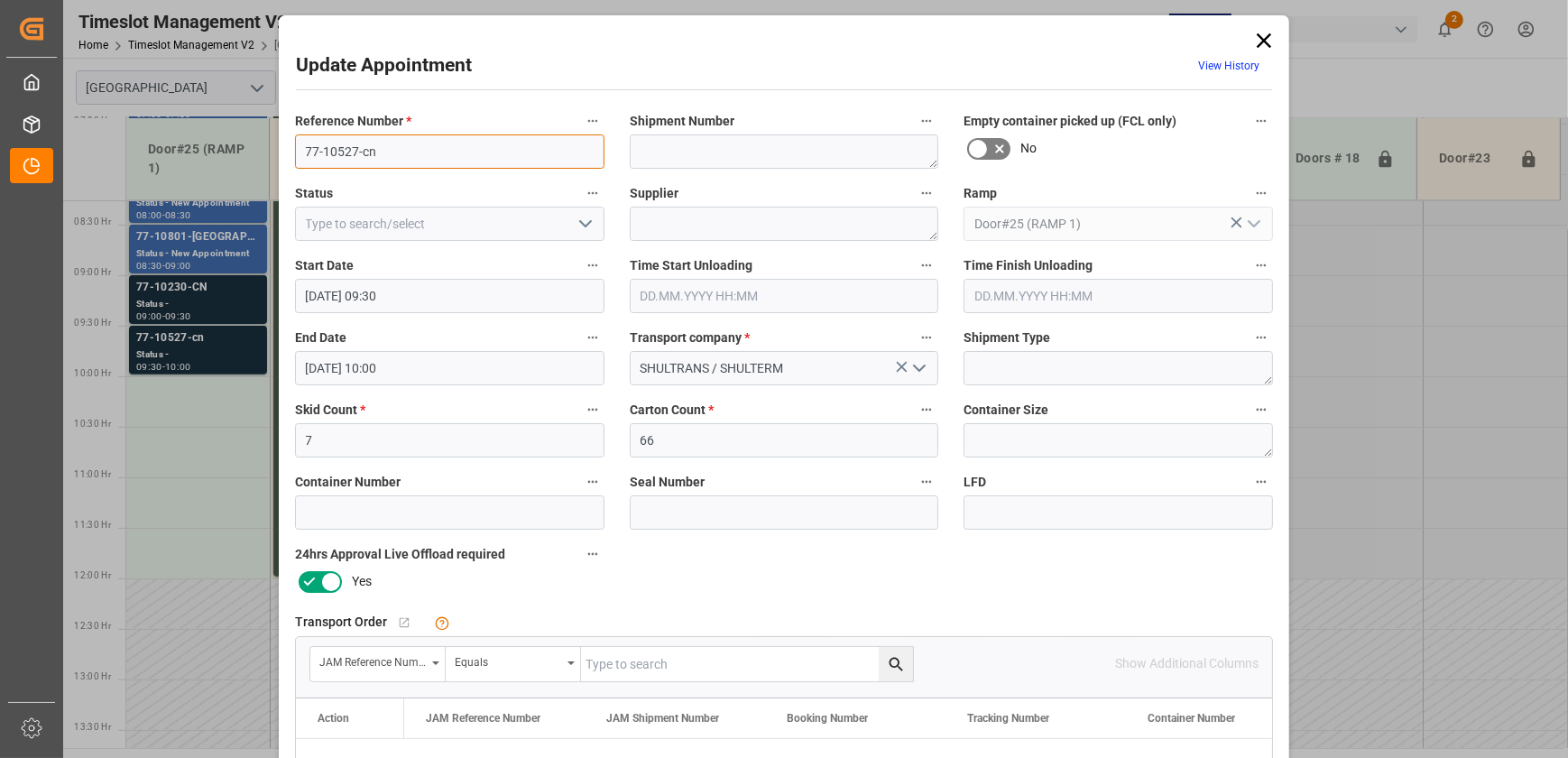
click at [431, 149] on input "77-10527-cn" at bounding box center [450, 152] width 310 height 34
click at [186, 289] on div "Update Appointment View History Reference Number * 77-10527-cn Shipment Number …" at bounding box center [784, 379] width 1568 height 758
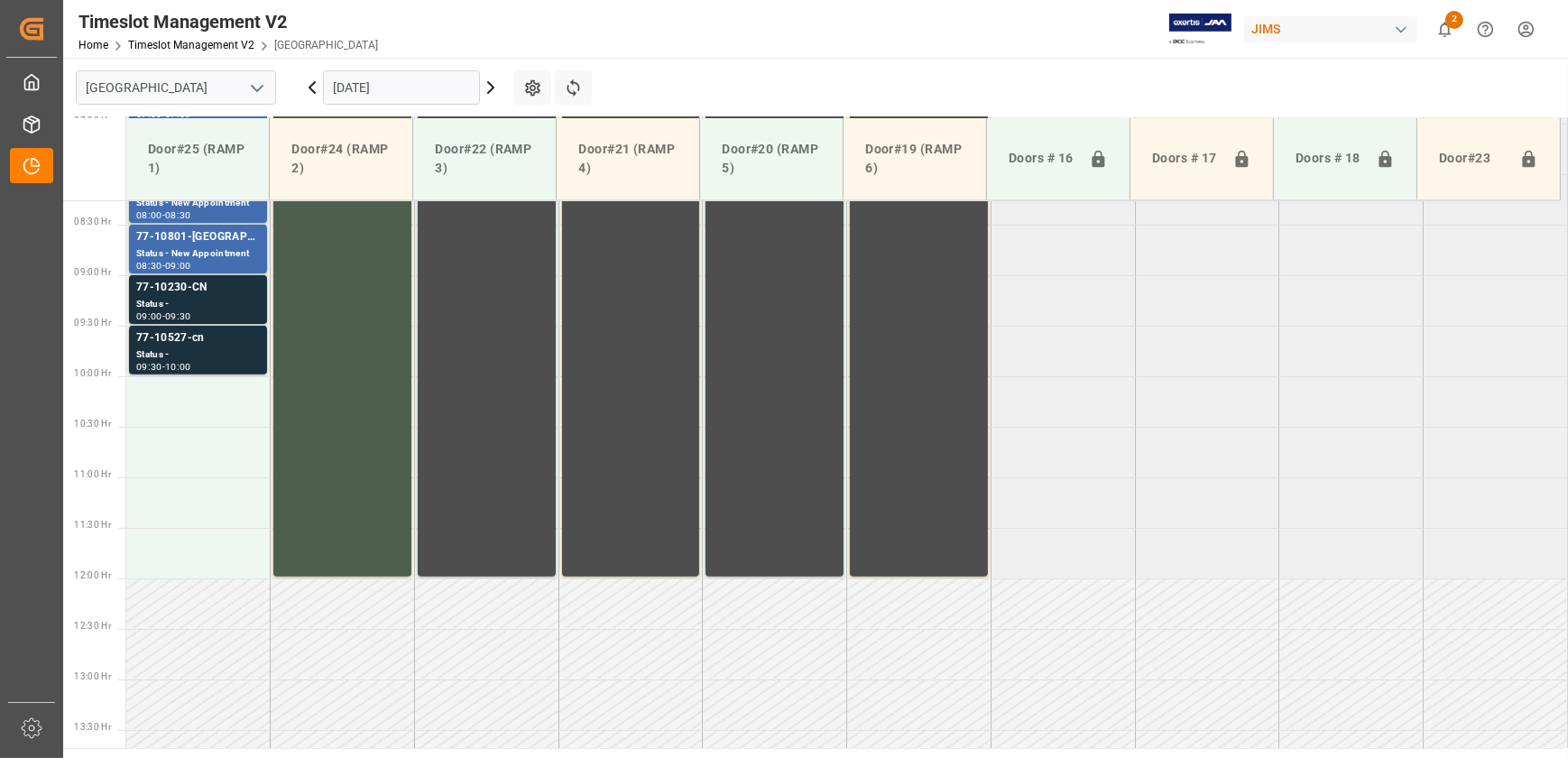
click at [186, 289] on div "77-10230-CN" at bounding box center [198, 288] width 123 height 18
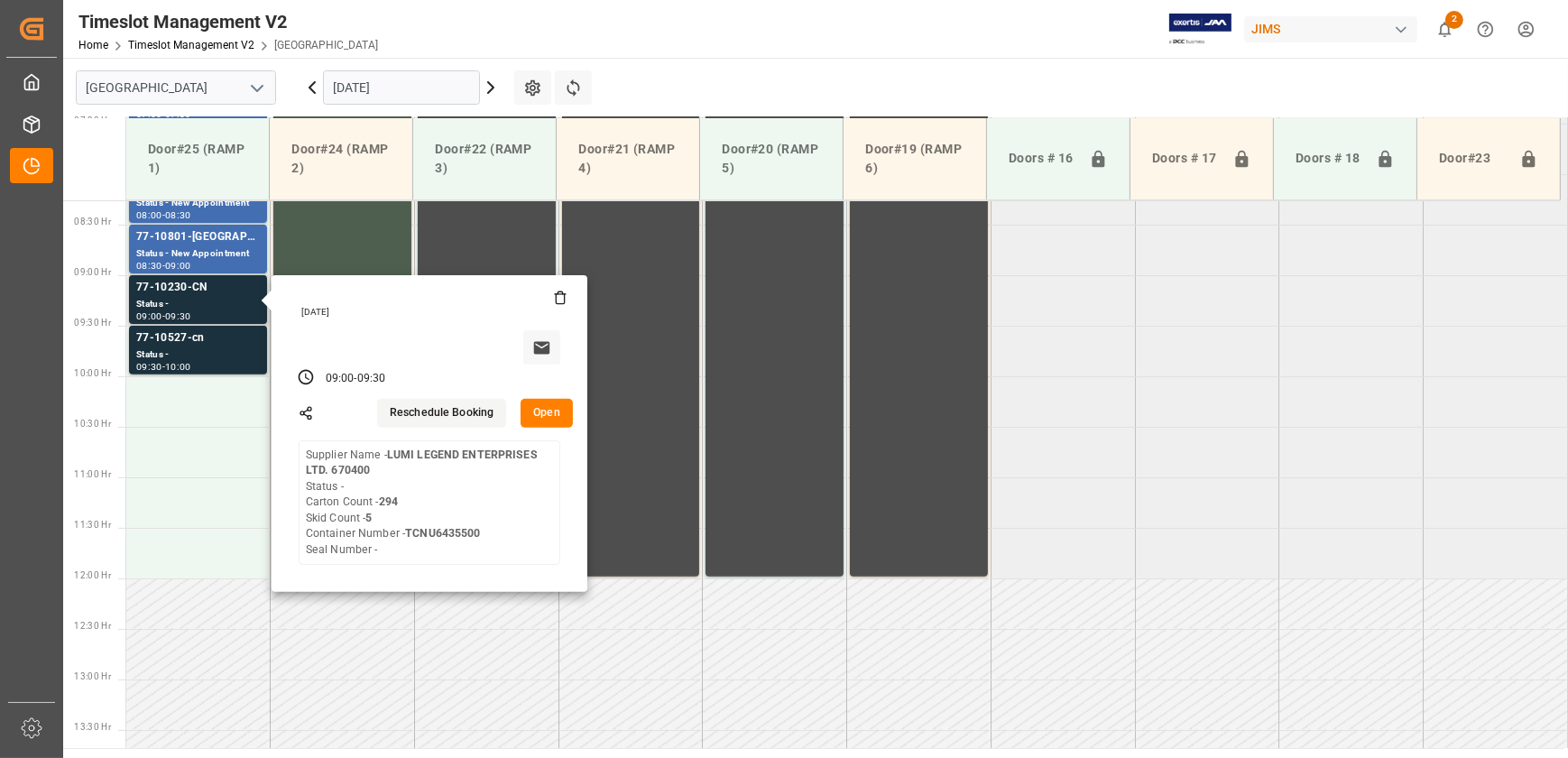
click at [553, 412] on button "Open" at bounding box center [547, 413] width 53 height 29
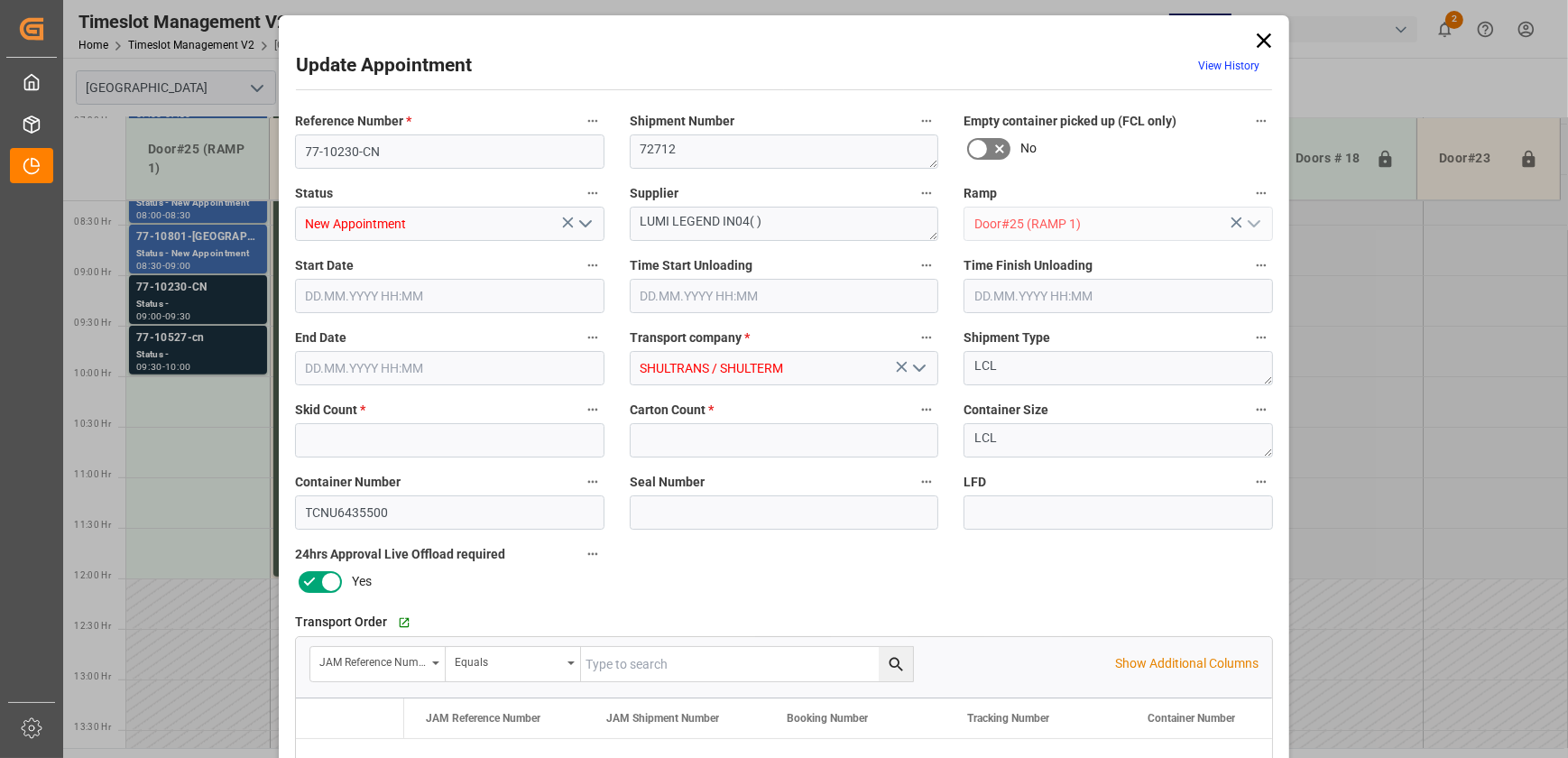
type input "5"
type input "294"
type input "[DATE] 09:00"
type input "[DATE] 09:30"
type input "[DATE] 13:56"
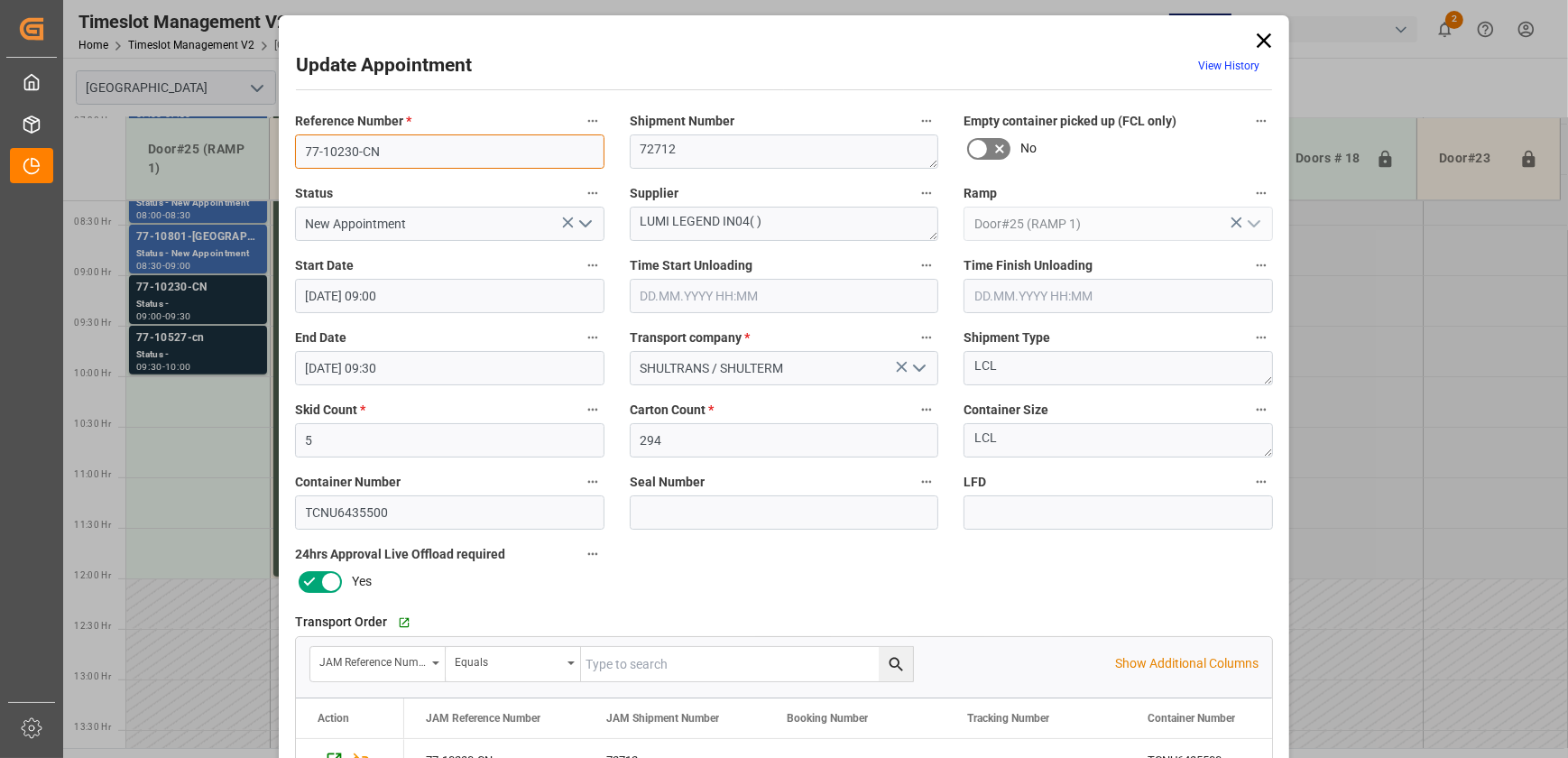
click at [361, 152] on input "77-10230-CN" at bounding box center [450, 152] width 310 height 34
click at [1254, 40] on icon at bounding box center [1264, 40] width 25 height 25
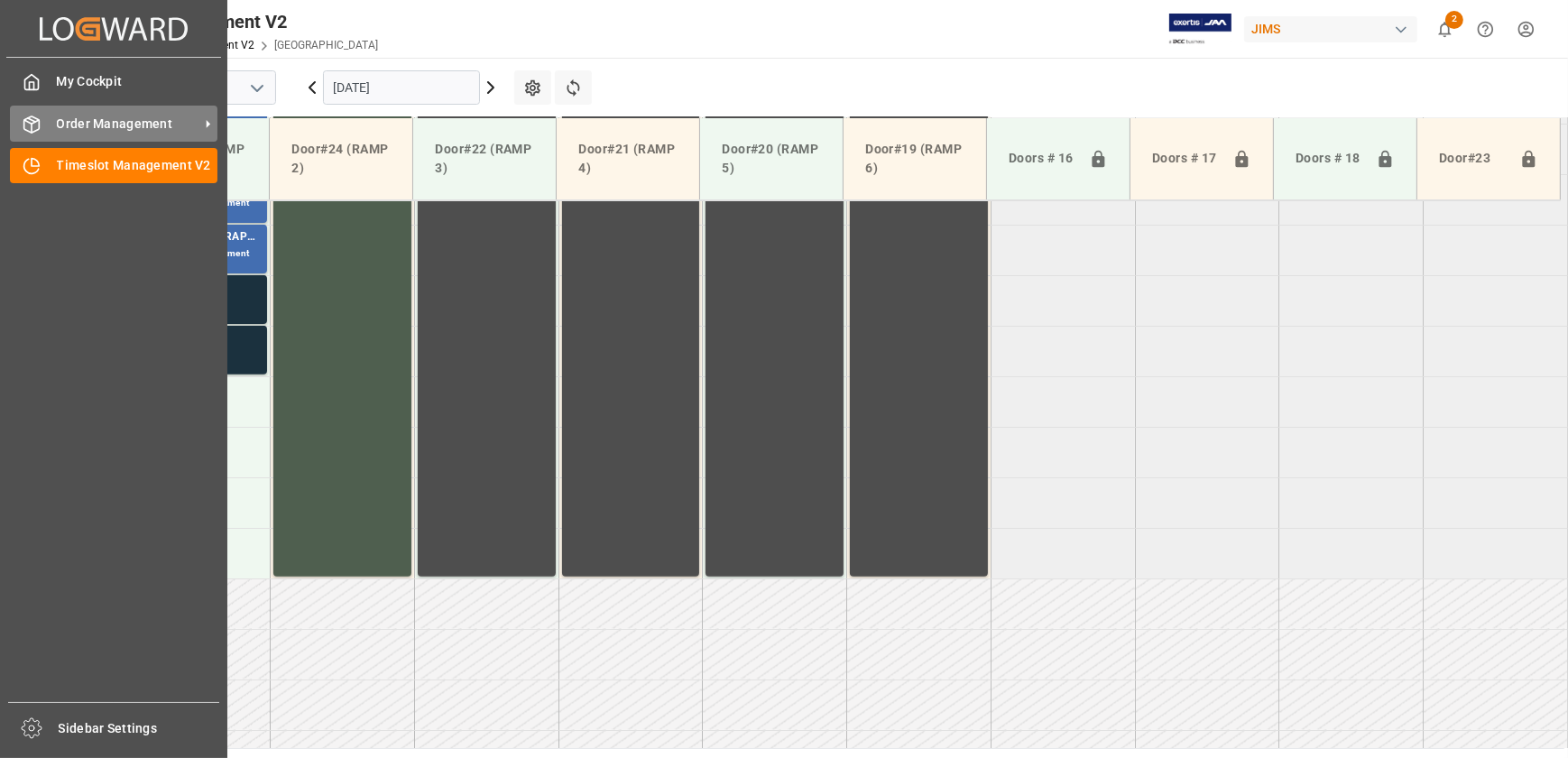
click at [54, 122] on div "Order Management Order Management" at bounding box center [113, 122] width 207 height 35
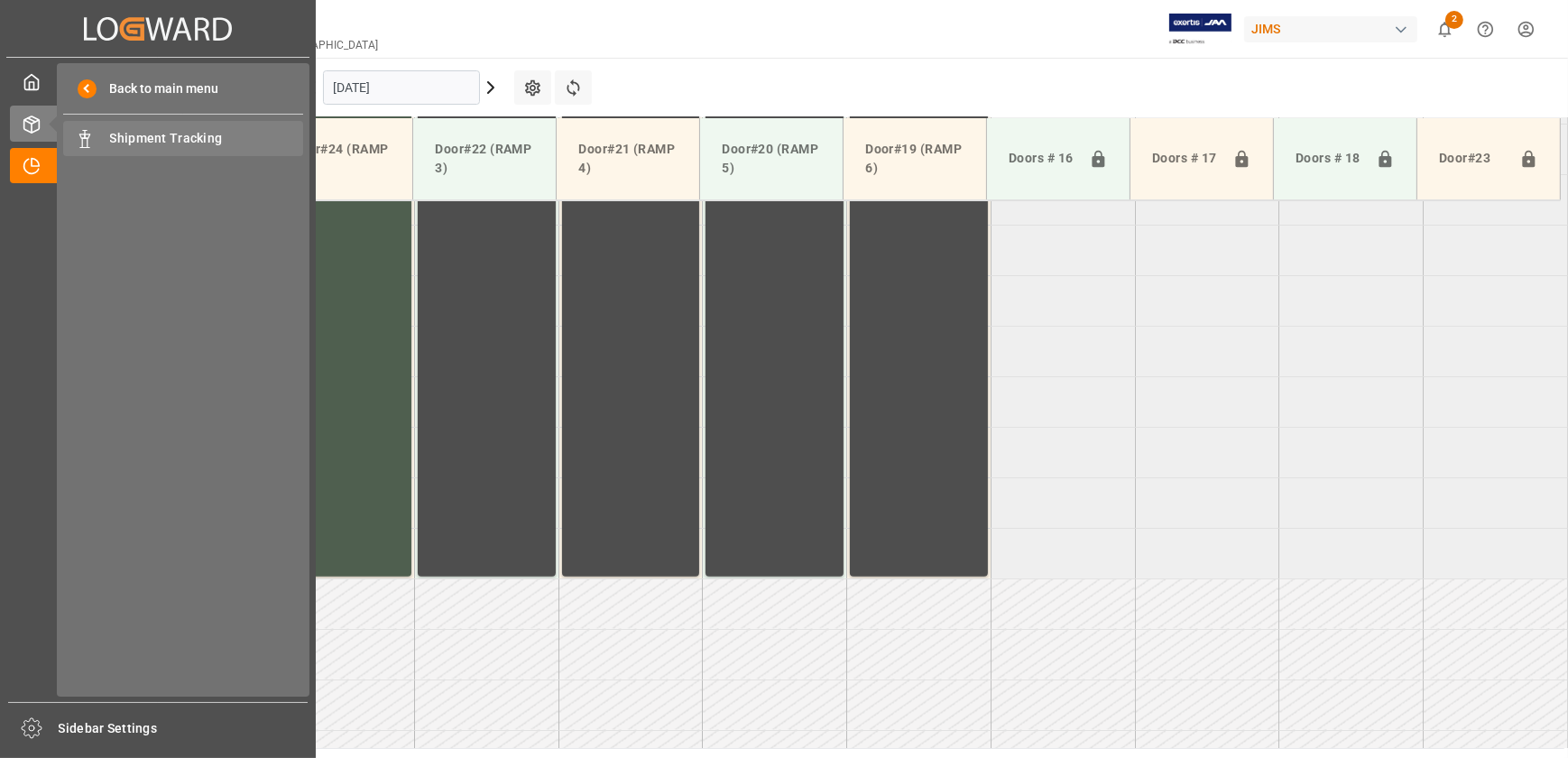
click at [134, 141] on span "Shipment Tracking" at bounding box center [206, 139] width 194 height 19
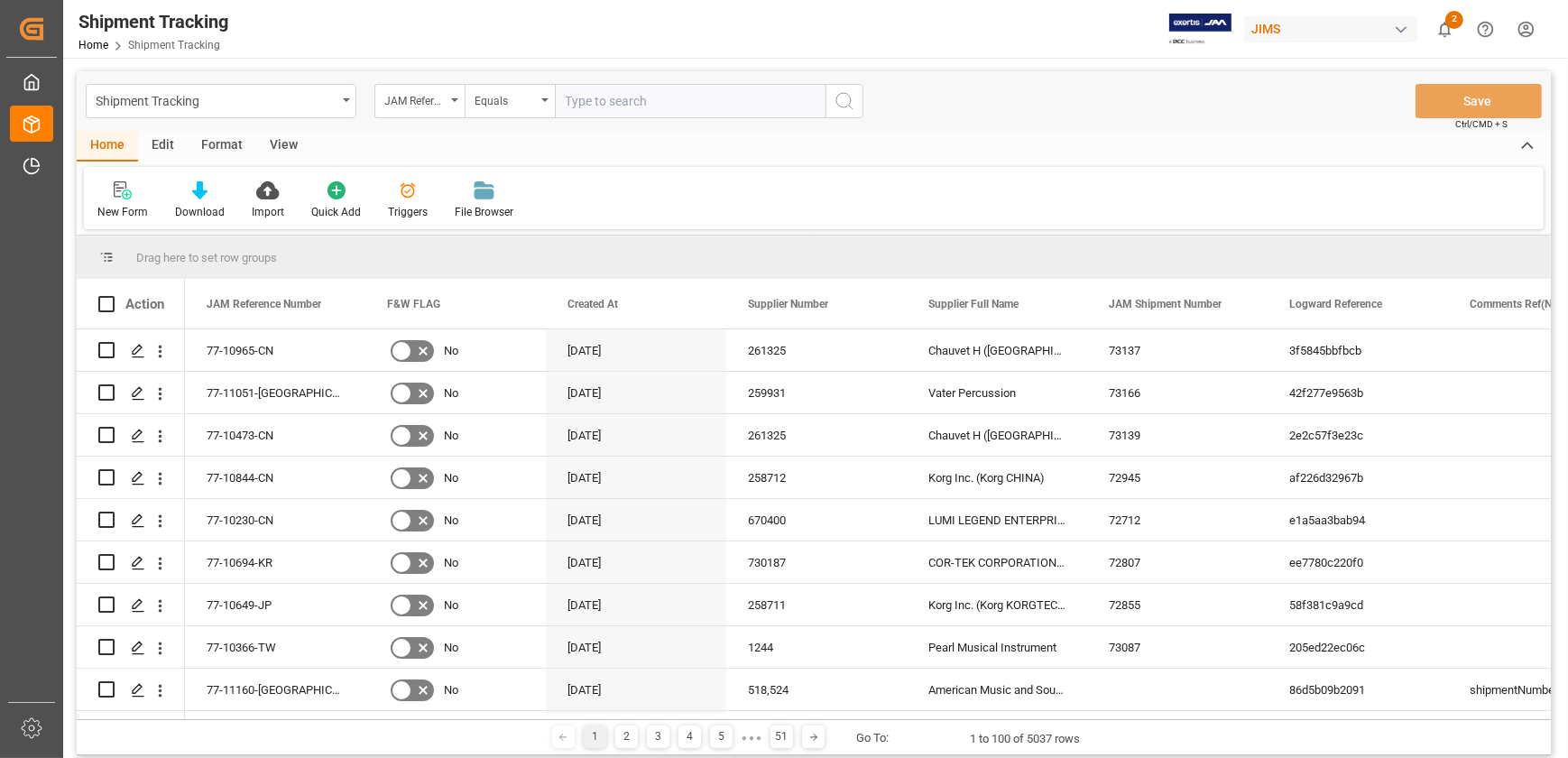
click at [622, 103] on input "text" at bounding box center [690, 101] width 270 height 34
type input "77-10230-CN"
click at [845, 97] on icon "search button" at bounding box center [844, 100] width 22 height 22
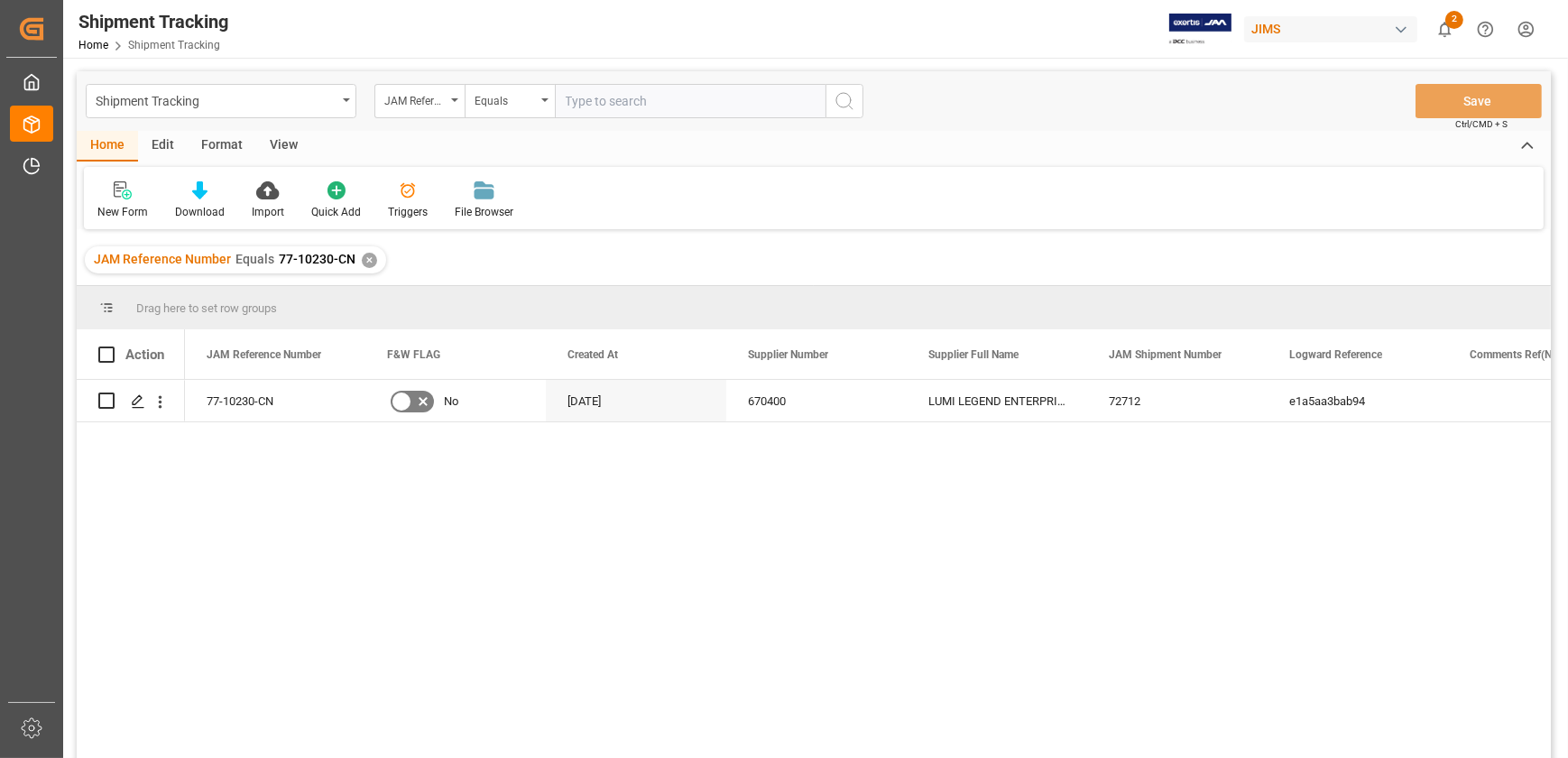
click at [211, 144] on div "Format" at bounding box center [222, 146] width 69 height 31
click at [162, 142] on div "Edit" at bounding box center [162, 146] width 50 height 31
click at [118, 144] on div "Home" at bounding box center [107, 146] width 61 height 31
click at [281, 147] on div "View" at bounding box center [284, 146] width 55 height 31
click at [118, 194] on icon at bounding box center [115, 190] width 18 height 18
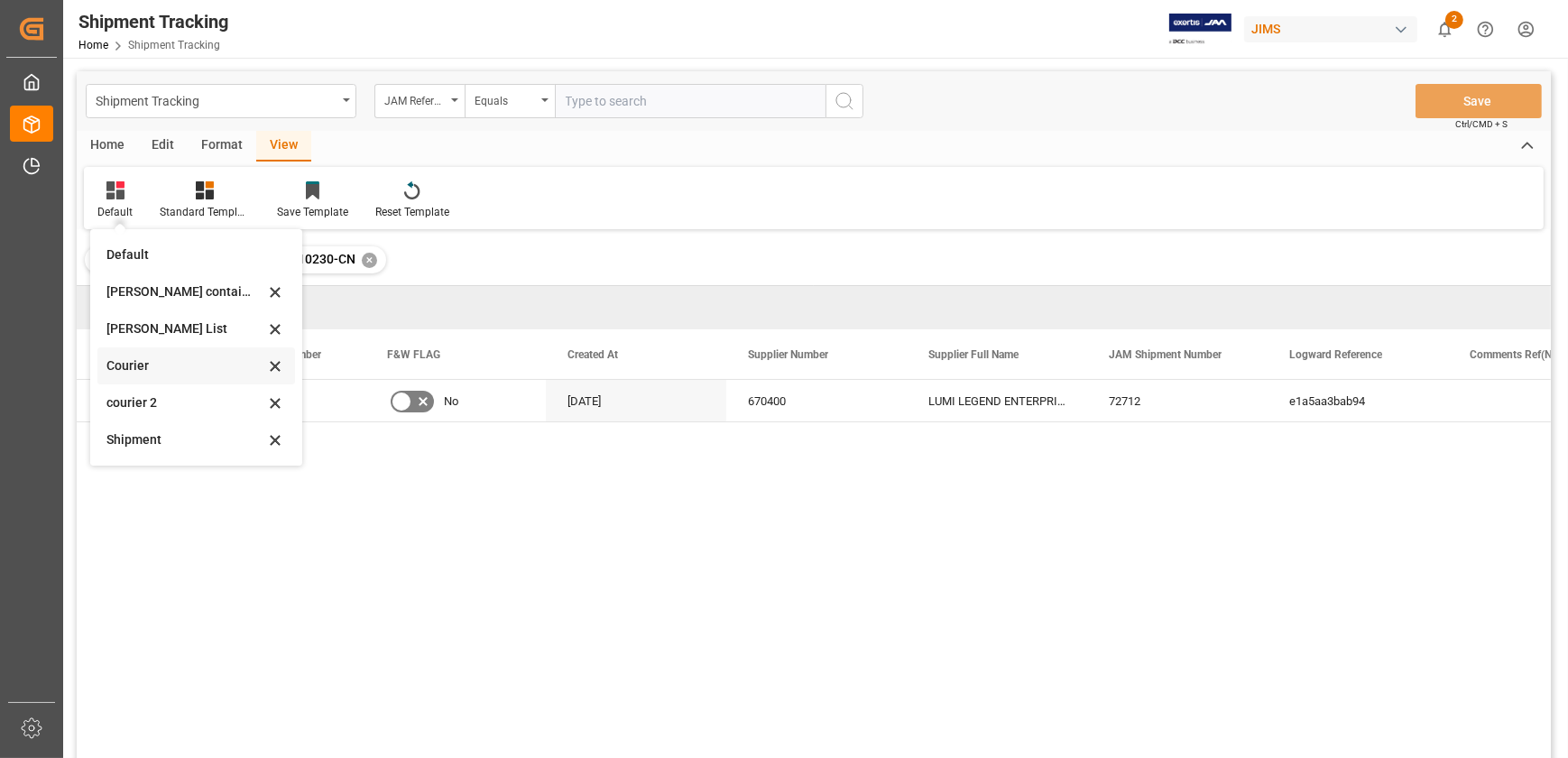
click at [148, 372] on div "Courier" at bounding box center [184, 366] width 158 height 19
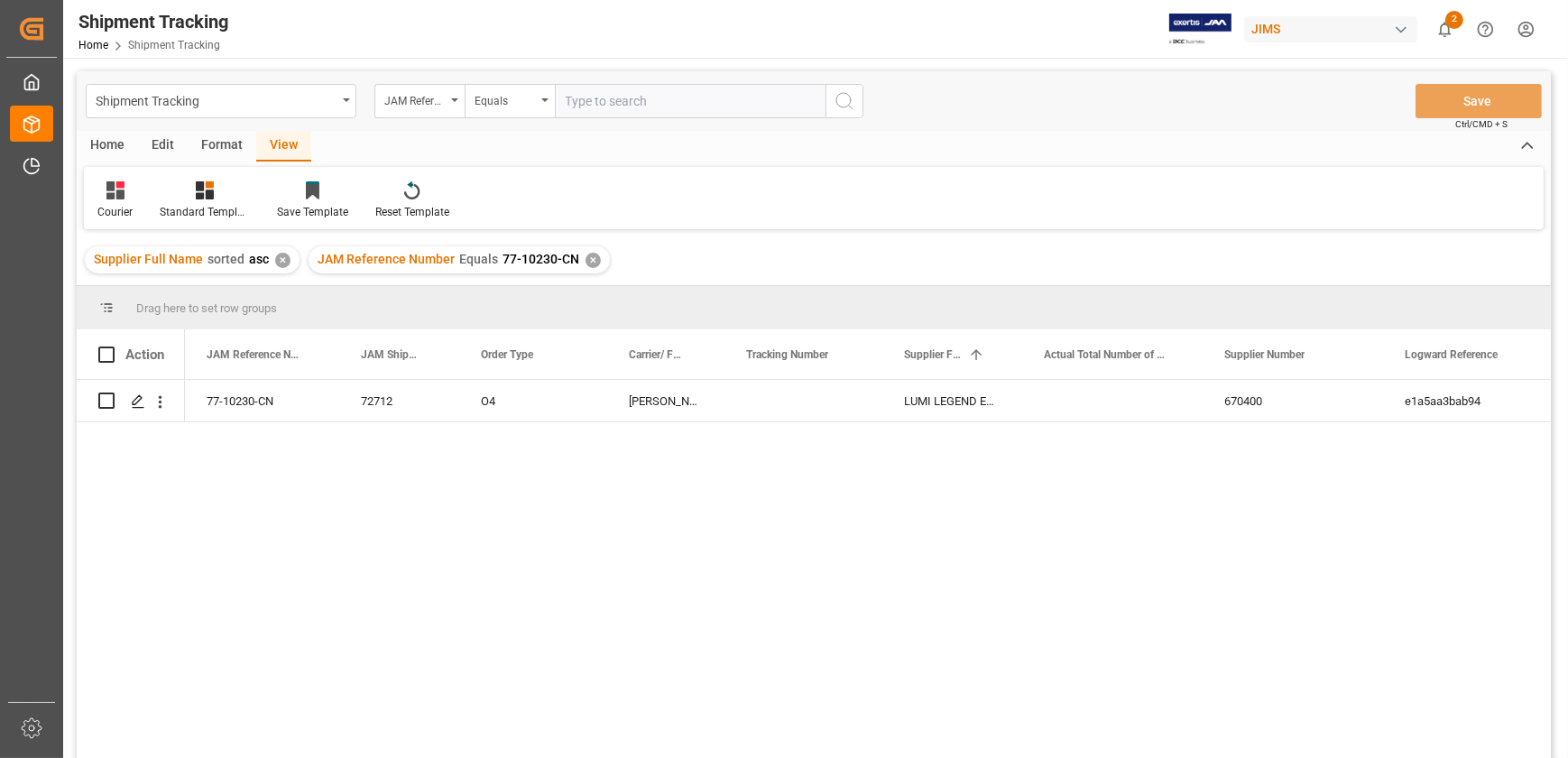
click at [109, 141] on div "Home" at bounding box center [107, 146] width 61 height 31
click at [290, 138] on div "View" at bounding box center [284, 146] width 55 height 31
click at [105, 187] on div at bounding box center [115, 190] width 35 height 19
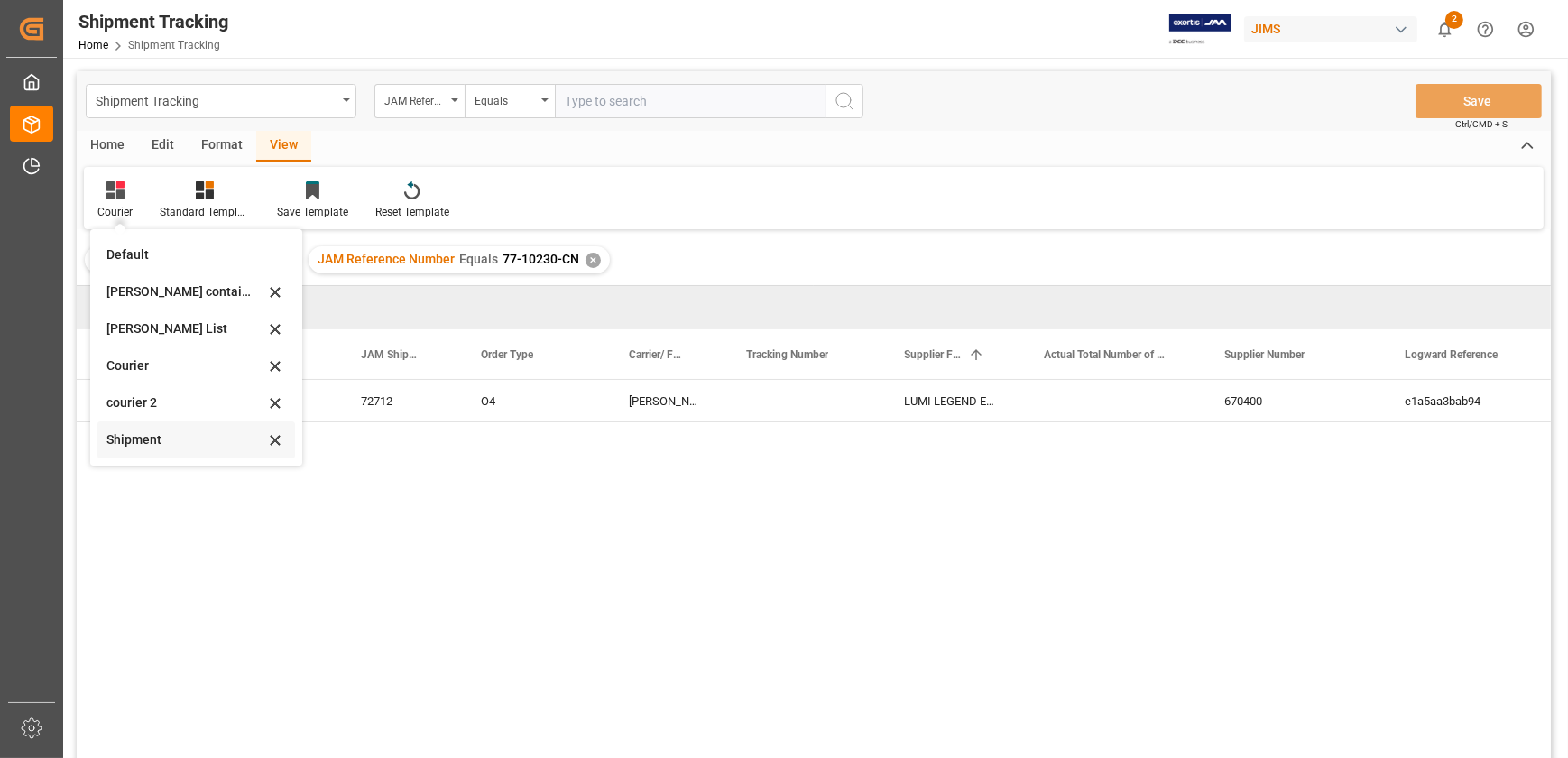
click at [154, 442] on div "Shipment" at bounding box center [184, 440] width 158 height 19
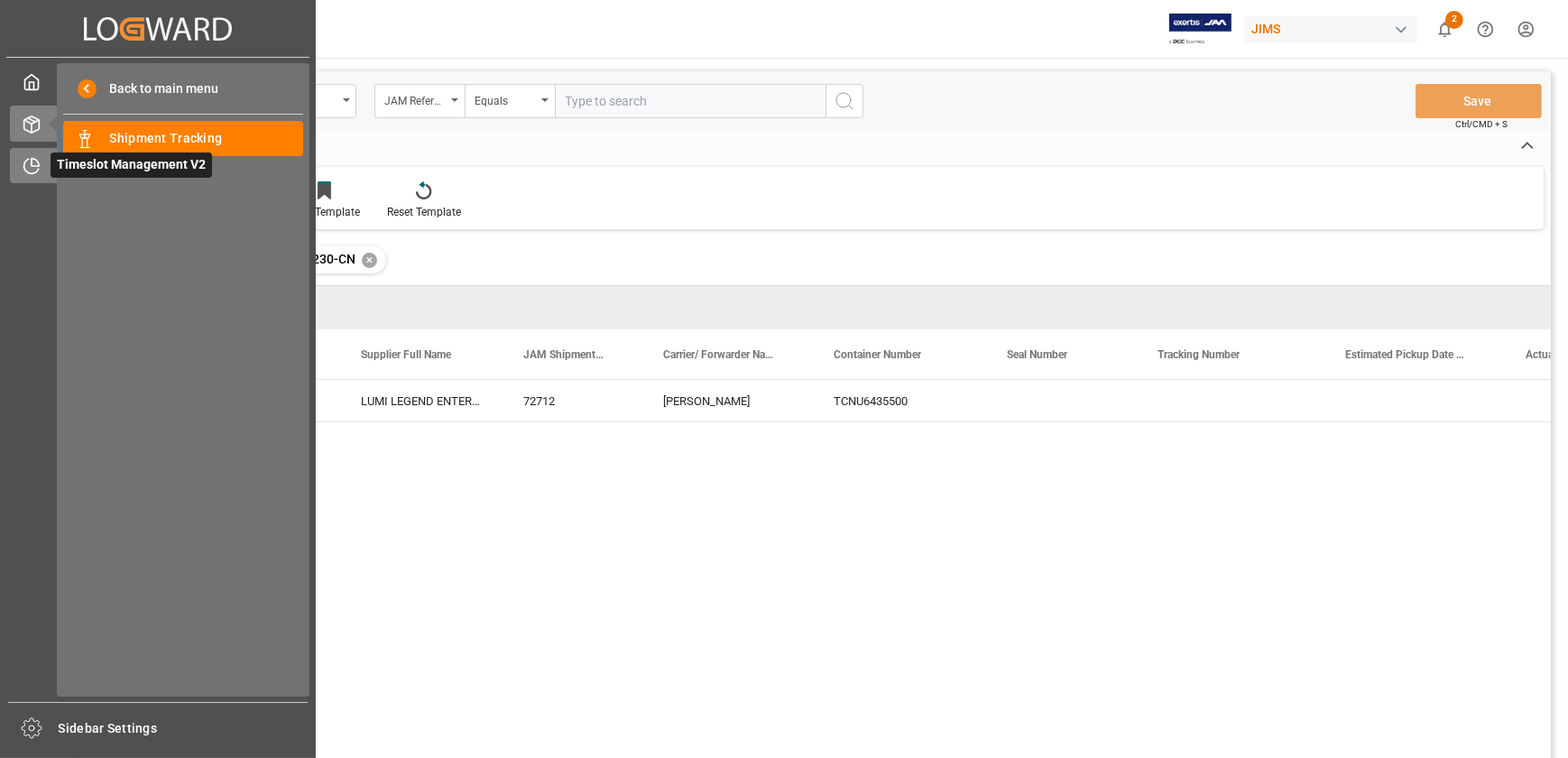
click at [26, 162] on icon at bounding box center [31, 166] width 14 height 14
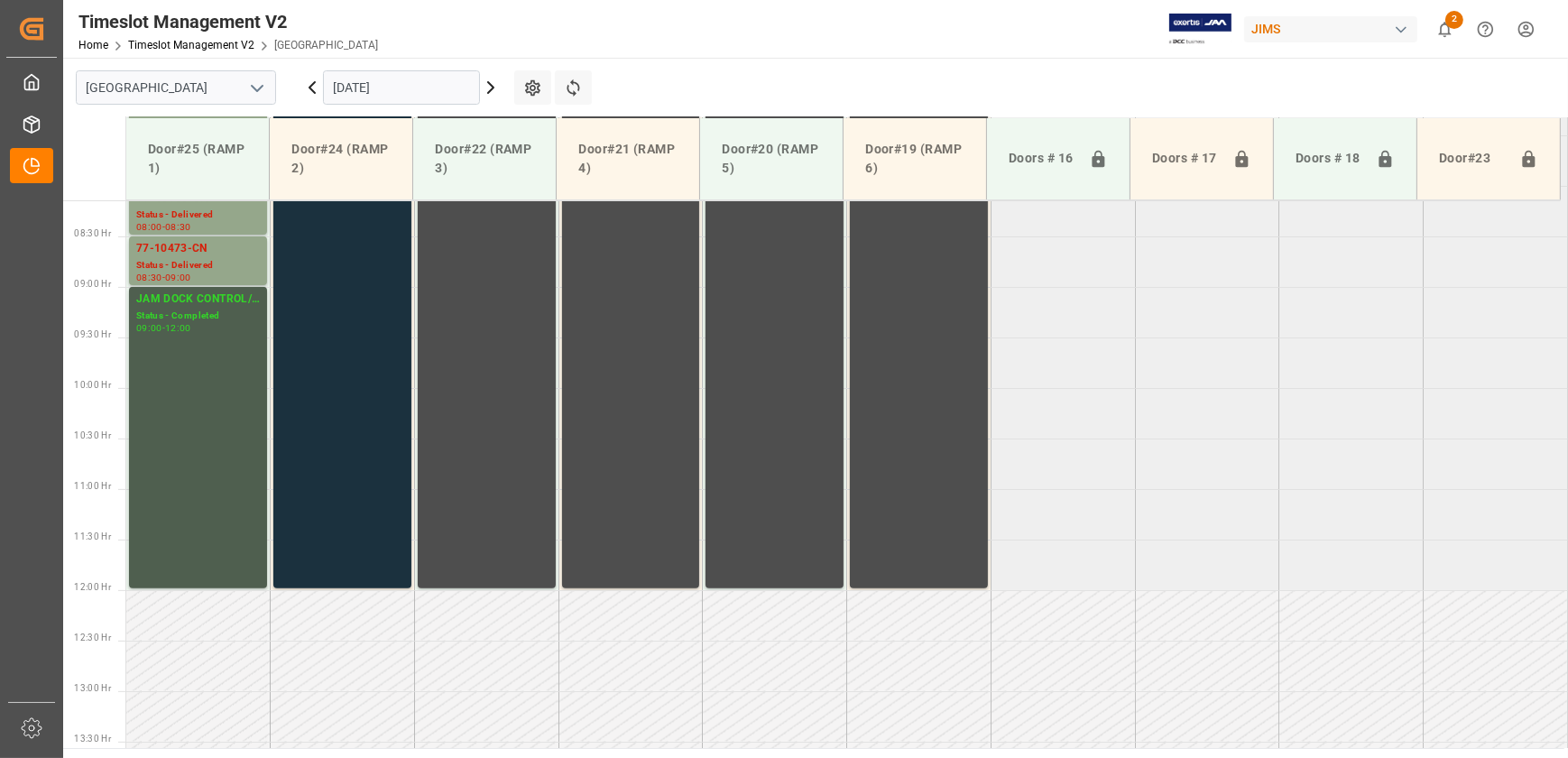
scroll to position [917, 0]
